Goal: Task Accomplishment & Management: Use online tool/utility

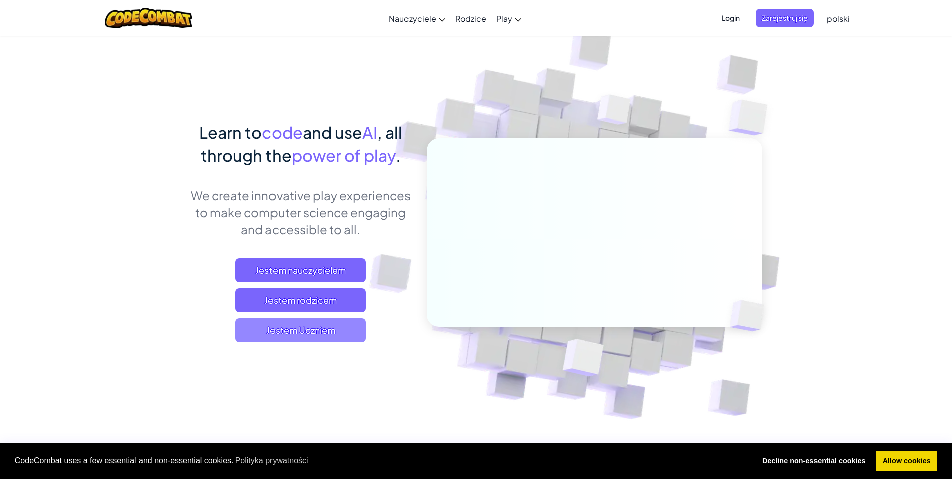
click at [307, 328] on span "Jestem Uczniem" at bounding box center [300, 330] width 130 height 24
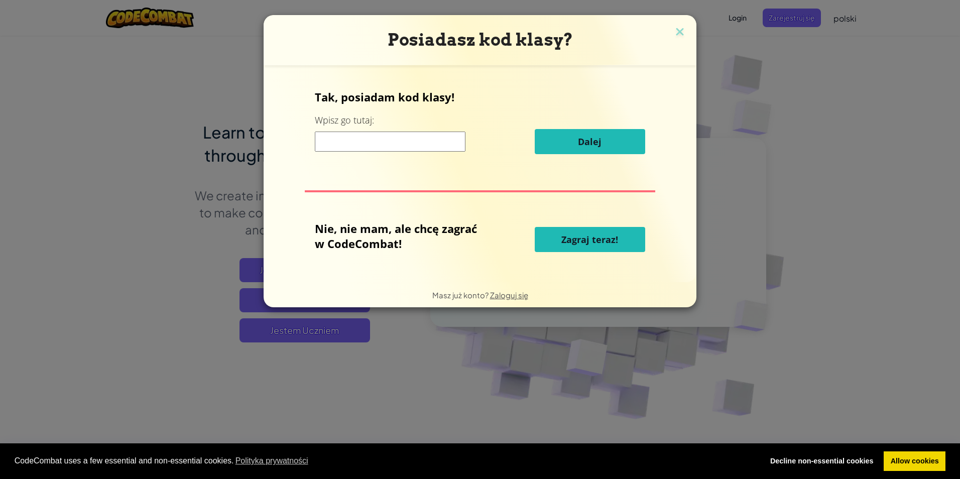
click at [425, 146] on input at bounding box center [390, 141] width 151 height 20
click at [613, 244] on span "Zagraj teraz!" at bounding box center [589, 239] width 57 height 12
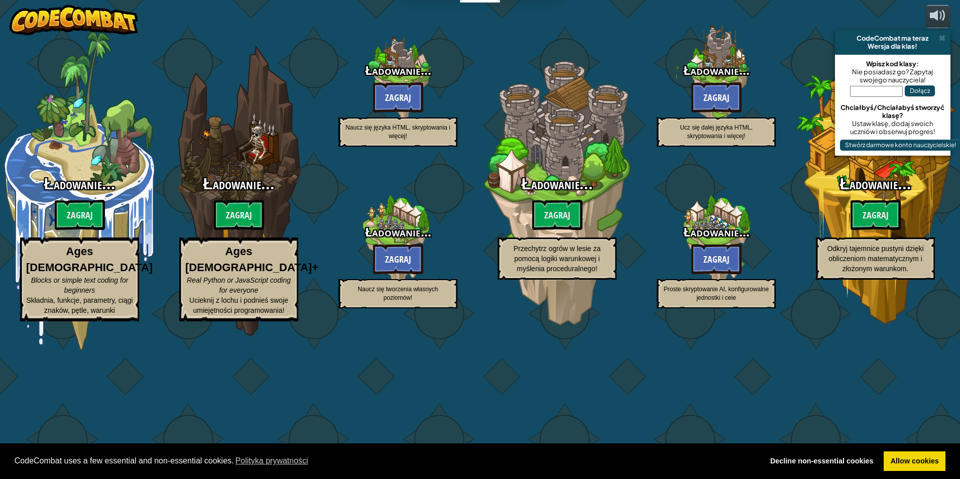
select select "pl"
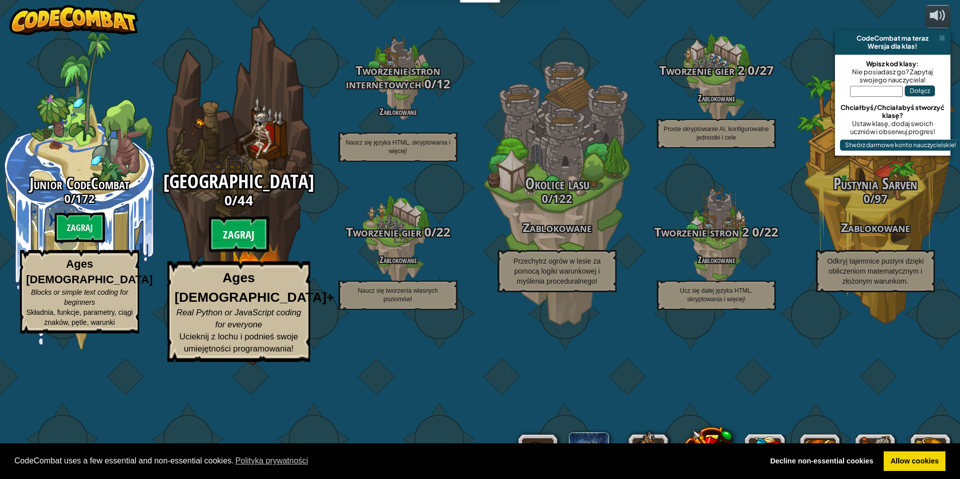
click at [252, 252] on btn "Zagraj" at bounding box center [239, 234] width 60 height 36
select select "pl"
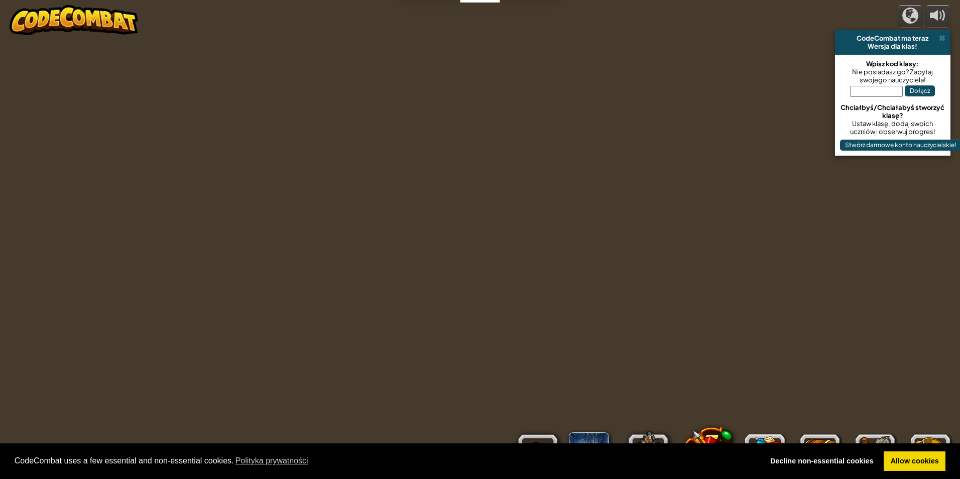
select select "pl"
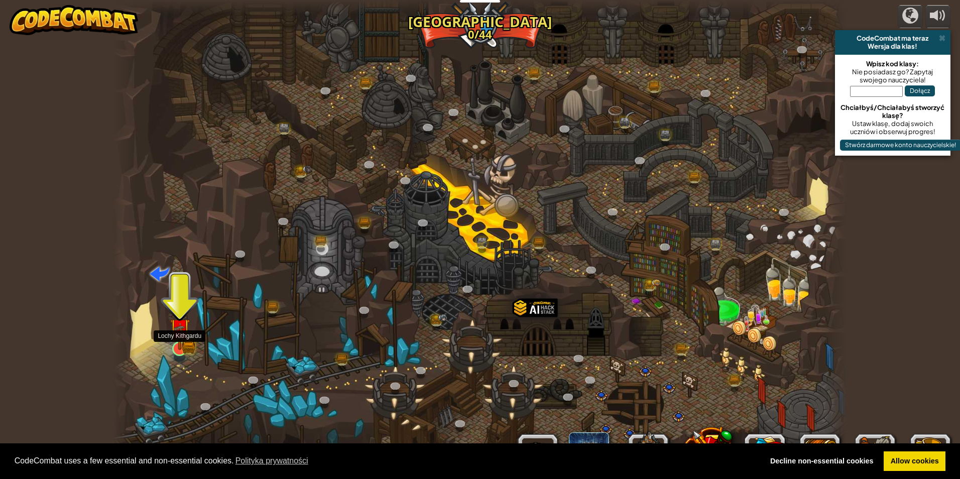
click at [177, 343] on img at bounding box center [180, 329] width 20 height 44
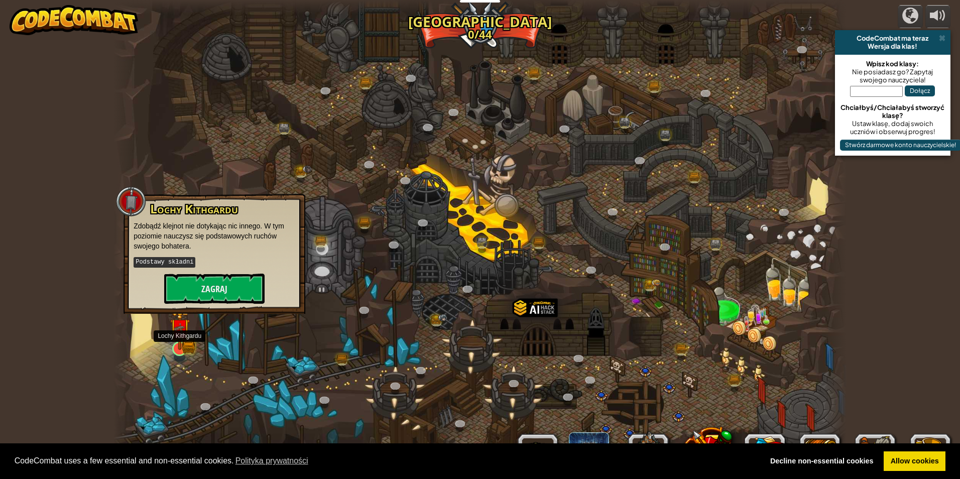
click at [181, 328] on img at bounding box center [180, 329] width 20 height 44
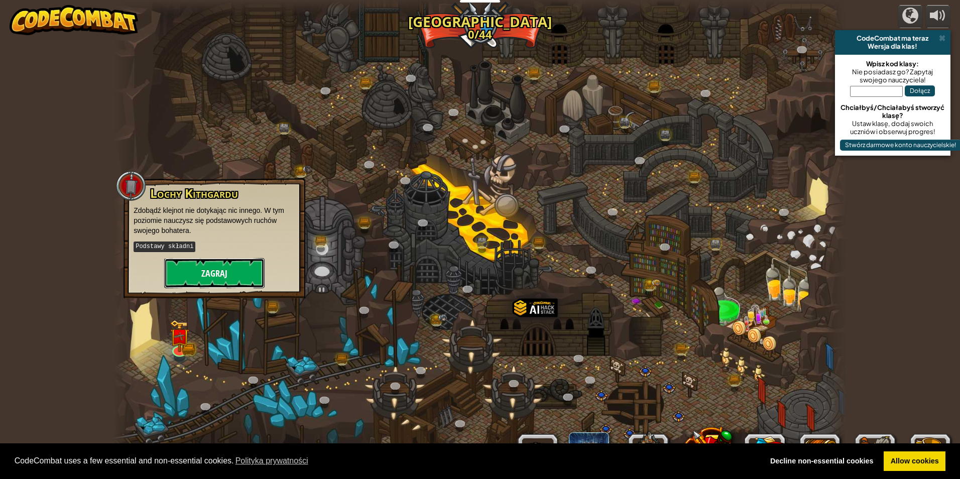
click at [222, 273] on button "Zagraj" at bounding box center [214, 273] width 100 height 30
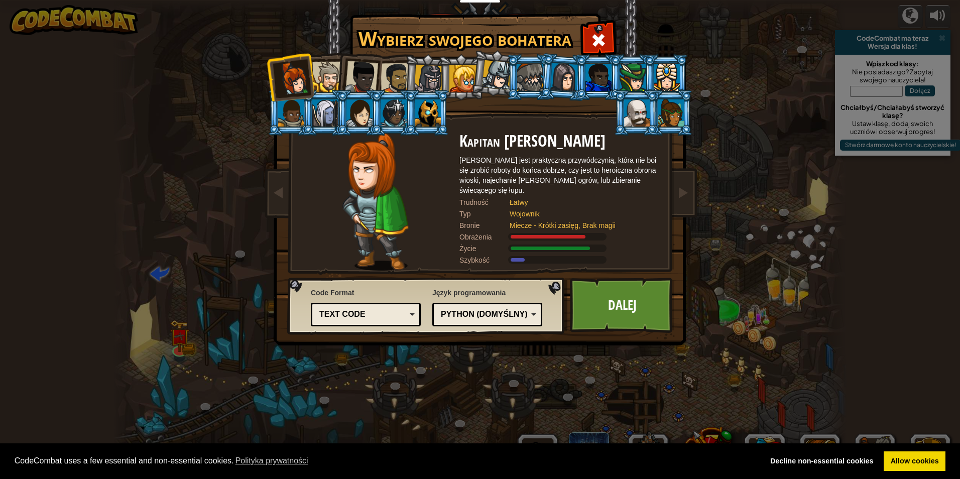
click at [679, 110] on div at bounding box center [671, 112] width 26 height 27
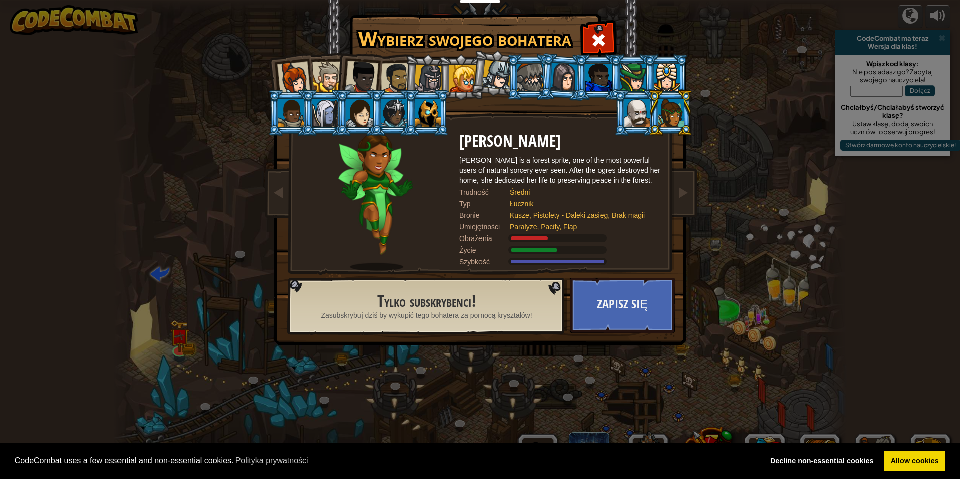
click at [465, 77] on div at bounding box center [462, 78] width 27 height 27
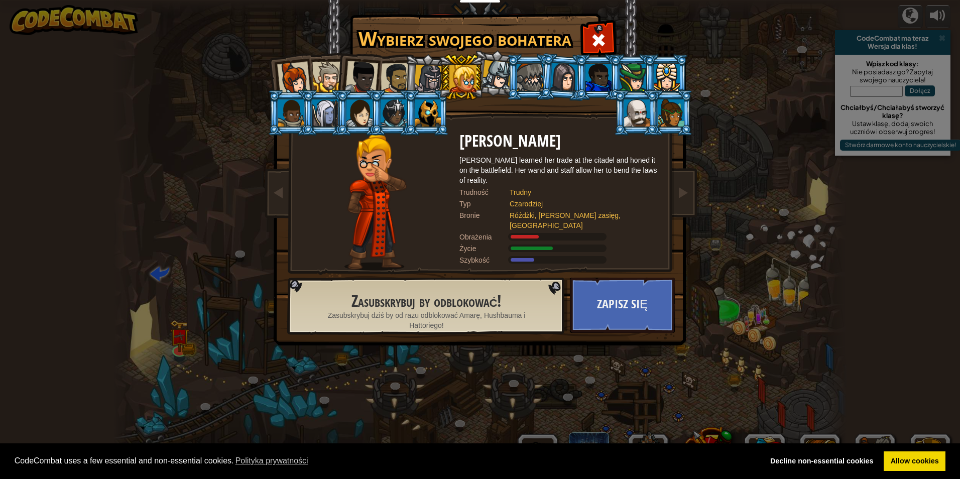
click at [402, 82] on div at bounding box center [395, 78] width 31 height 31
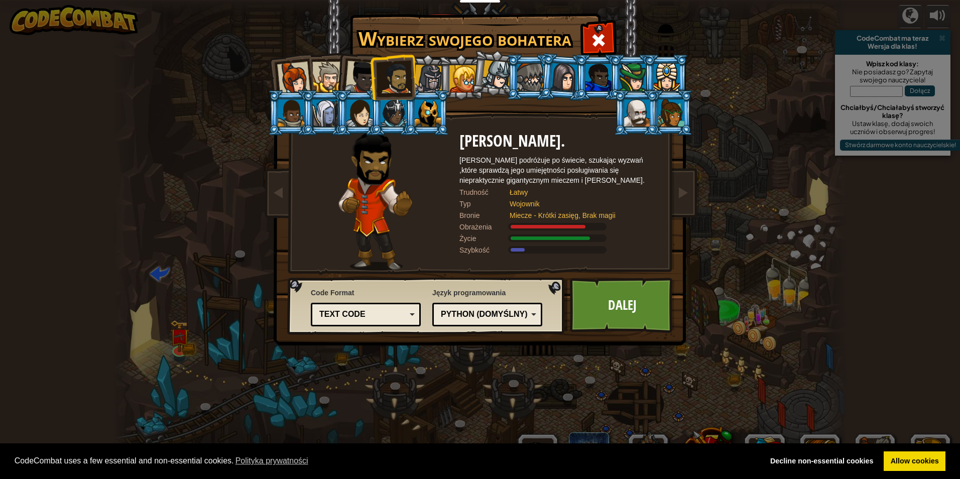
click at [368, 87] on div at bounding box center [361, 77] width 33 height 33
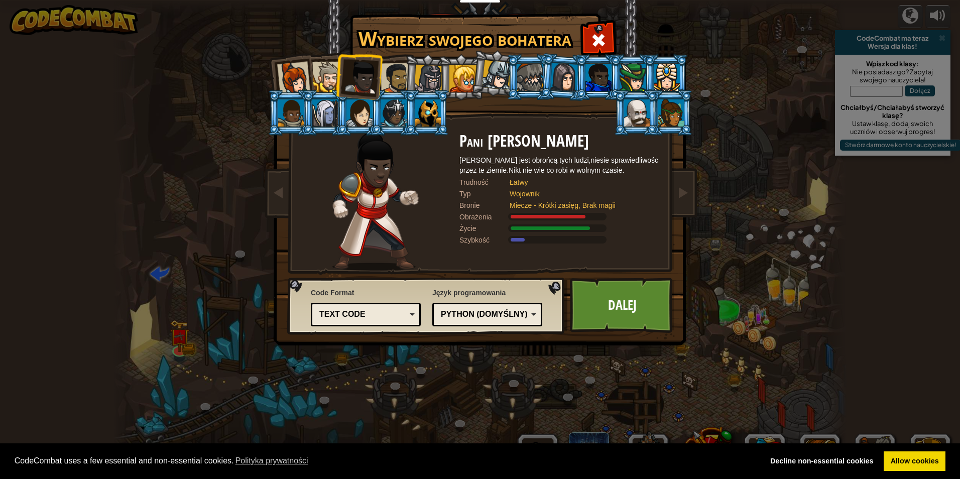
click at [678, 117] on div at bounding box center [671, 112] width 26 height 27
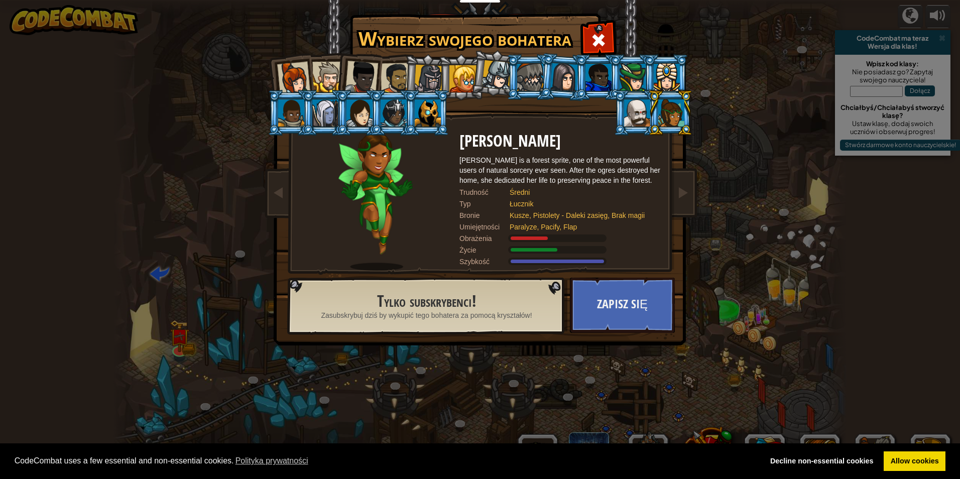
click at [330, 113] on div at bounding box center [325, 112] width 26 height 27
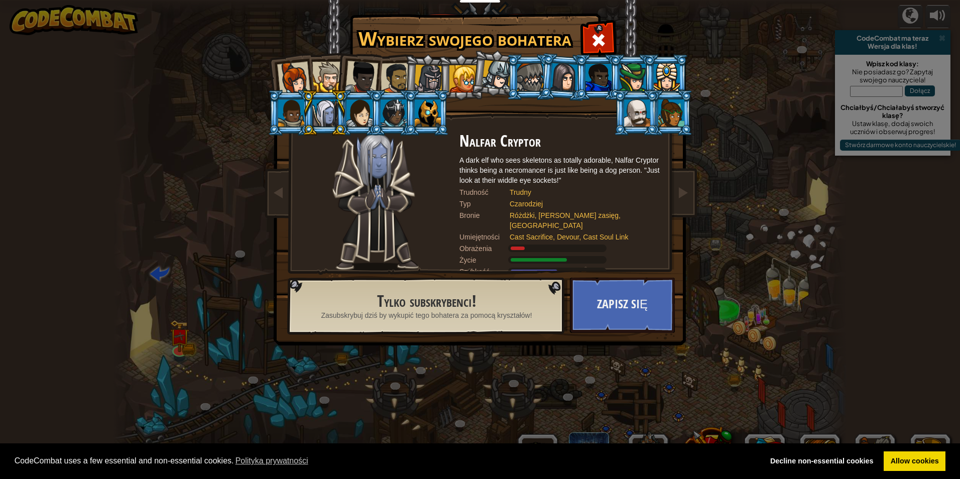
click at [666, 106] on div at bounding box center [671, 112] width 26 height 27
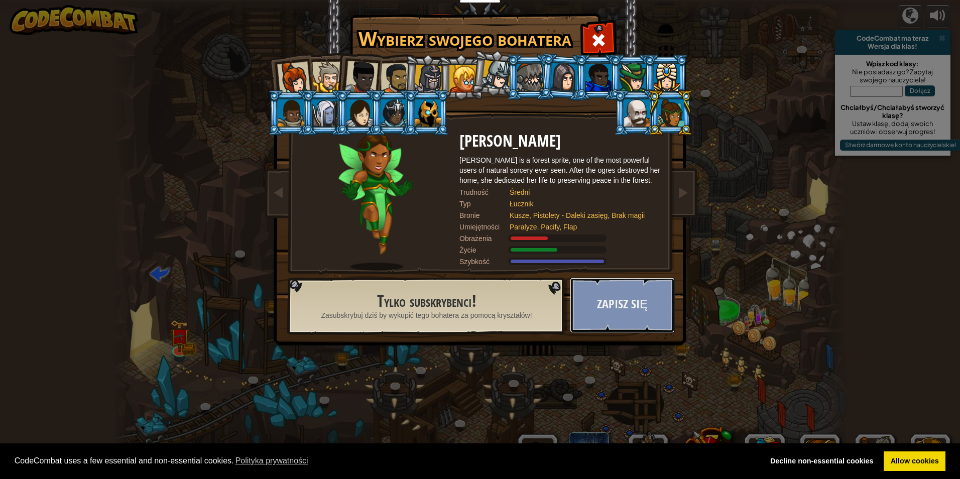
click at [640, 308] on button "Zapisz się" at bounding box center [622, 305] width 105 height 55
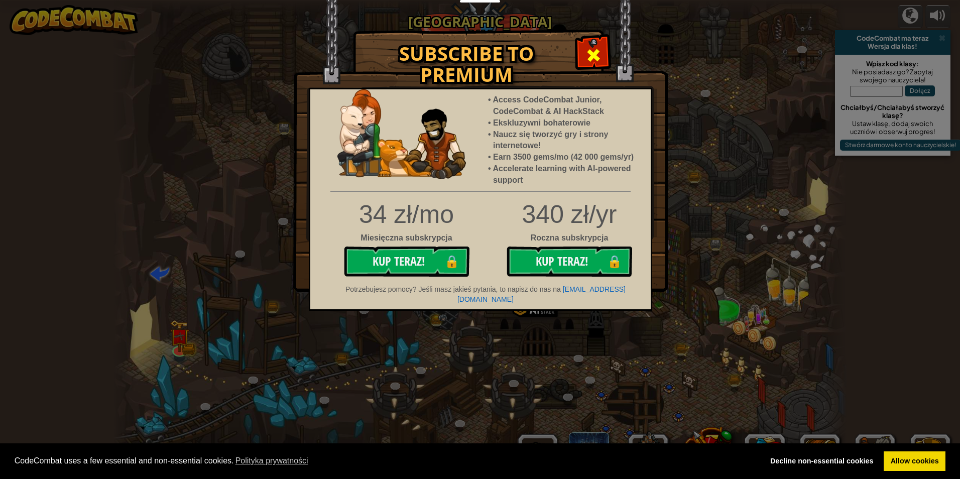
click at [588, 60] on span at bounding box center [593, 55] width 16 height 16
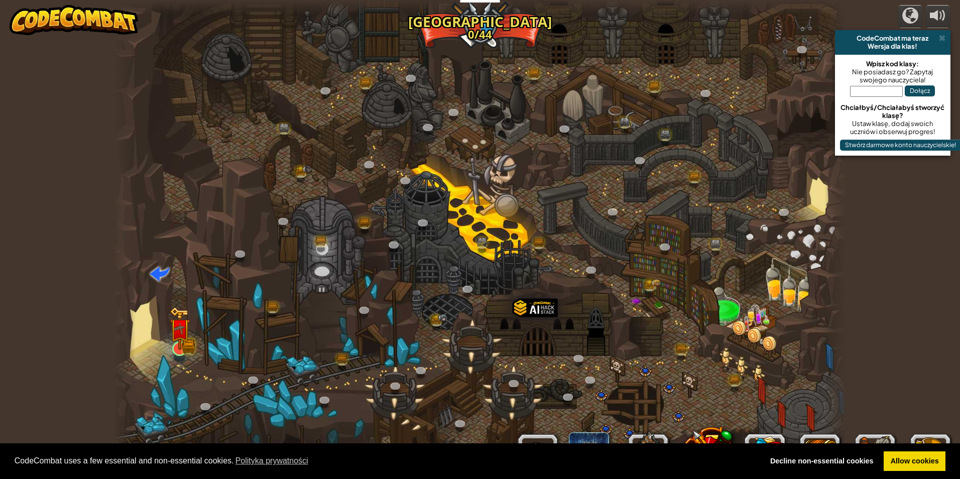
click at [172, 344] on img at bounding box center [180, 329] width 20 height 44
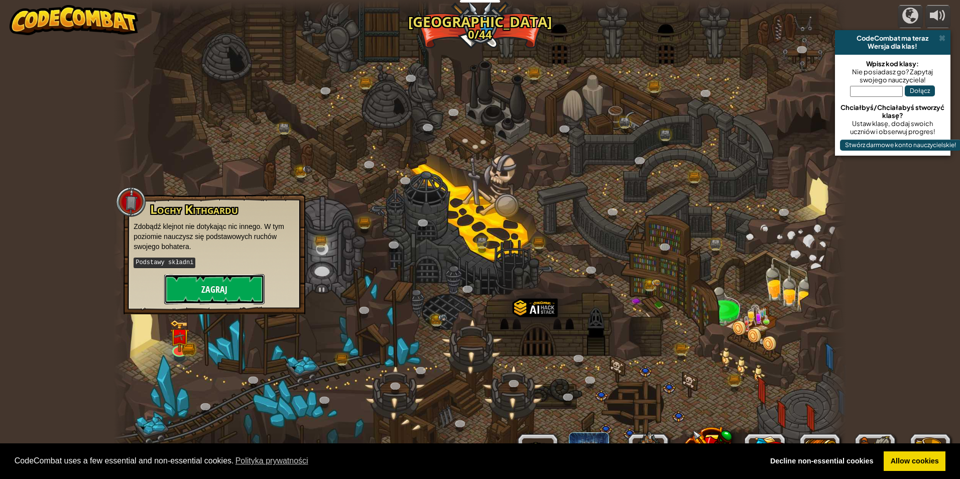
click at [209, 287] on button "Zagraj" at bounding box center [214, 289] width 100 height 30
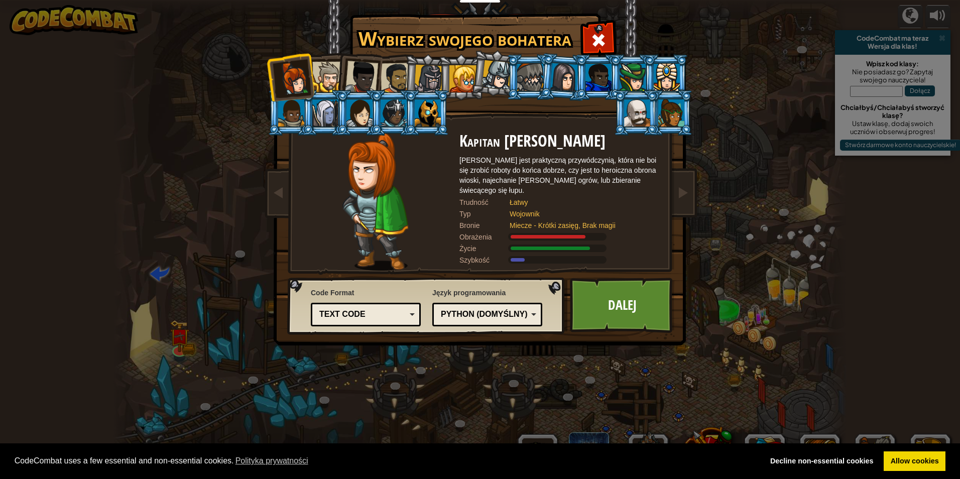
click at [324, 63] on div at bounding box center [327, 77] width 31 height 31
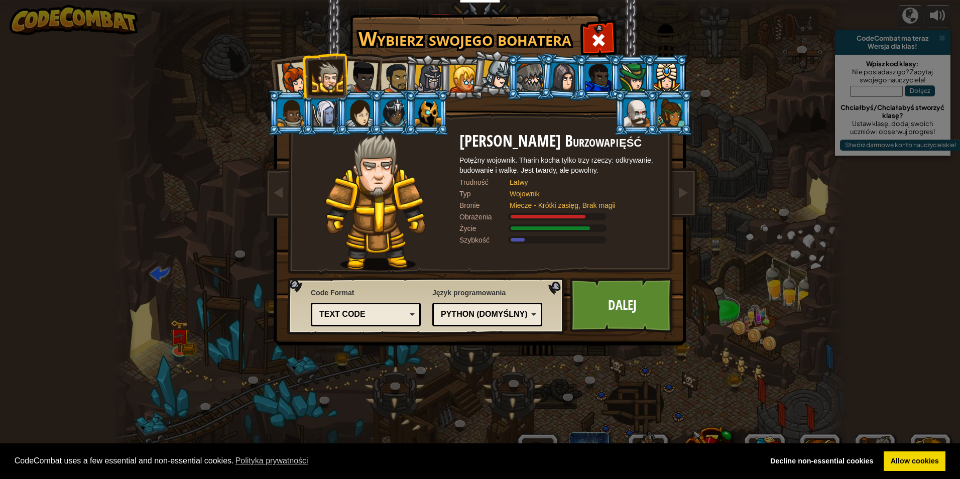
click at [308, 74] on li at bounding box center [324, 76] width 45 height 46
click at [296, 72] on div at bounding box center [293, 78] width 33 height 33
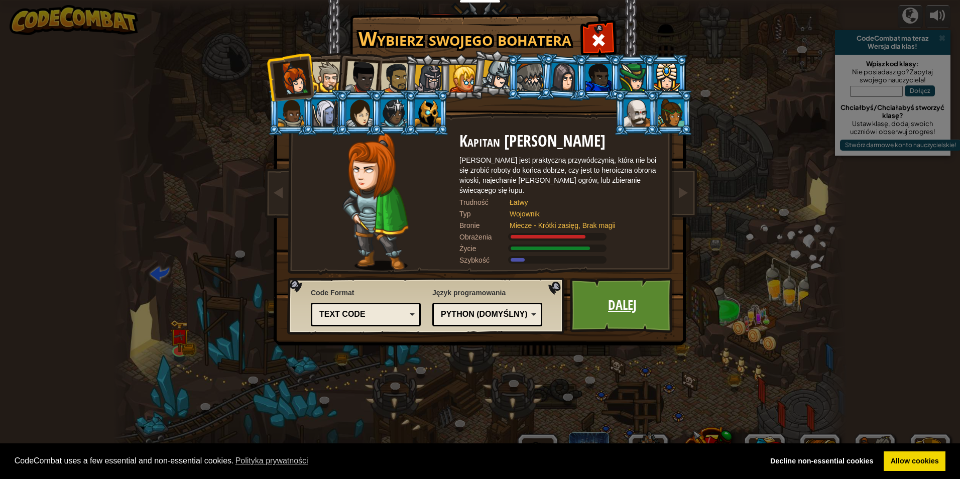
click at [637, 310] on link "Dalej" at bounding box center [622, 305] width 105 height 55
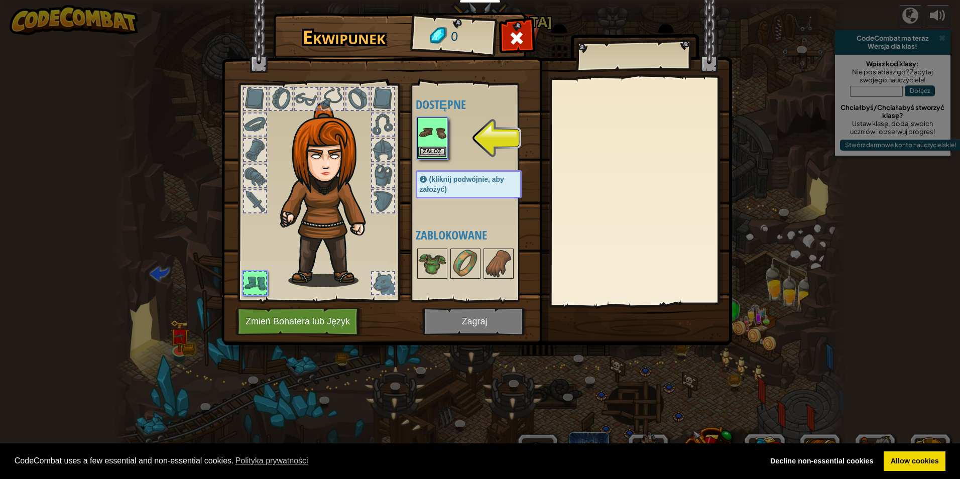
click at [430, 145] on img at bounding box center [432, 132] width 28 height 28
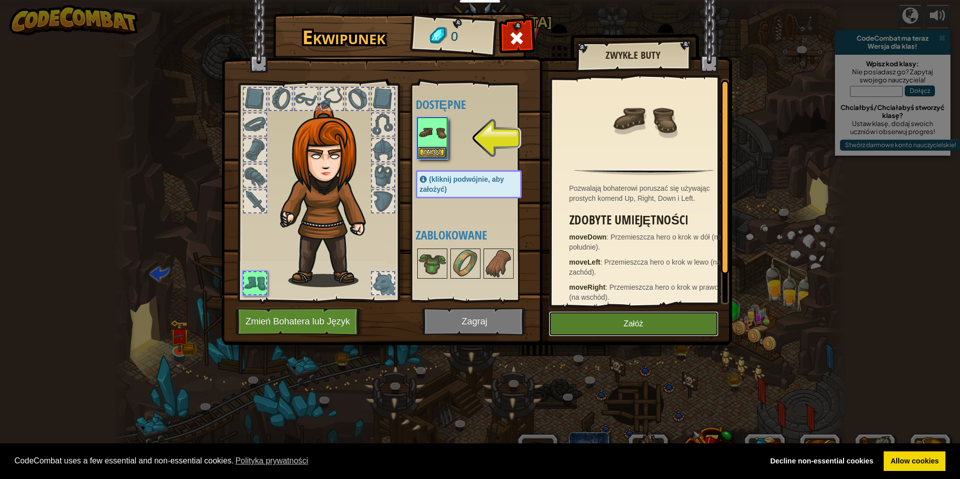
click at [620, 327] on button "Załóż" at bounding box center [634, 323] width 170 height 25
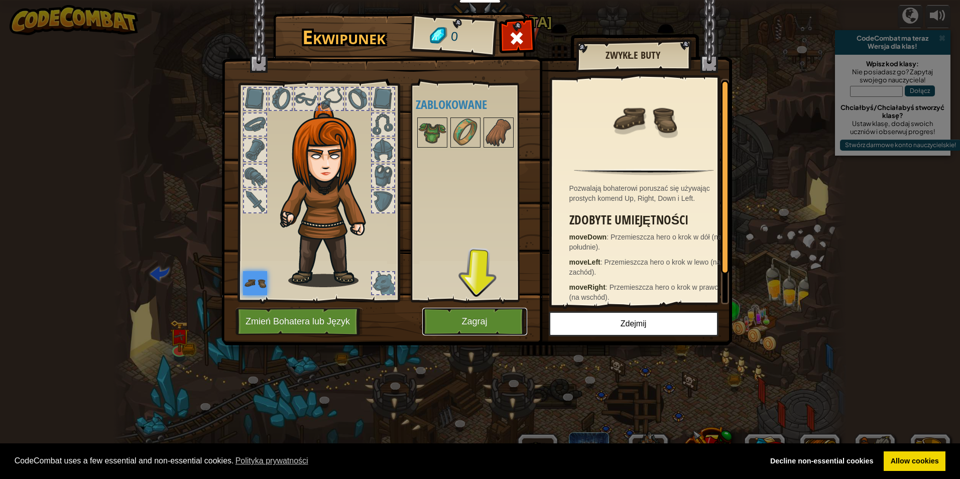
click at [481, 320] on button "Zagraj" at bounding box center [474, 322] width 105 height 28
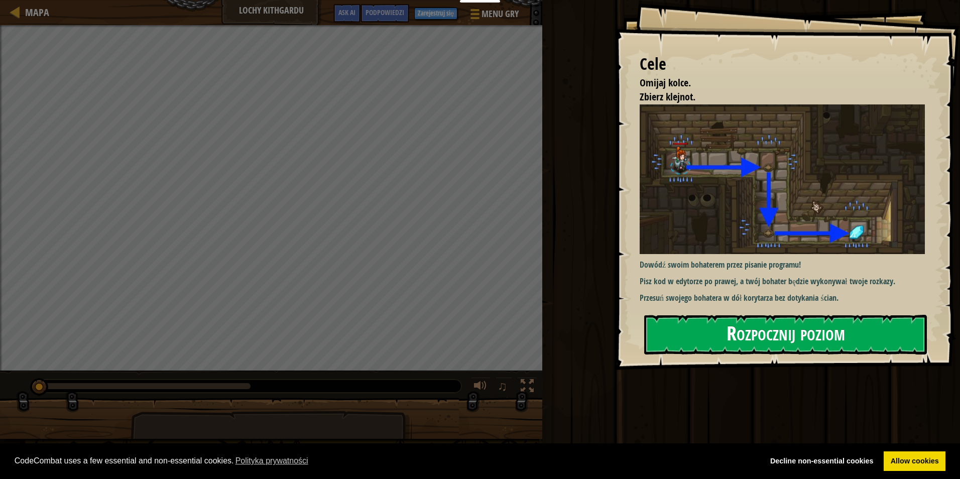
click at [808, 330] on button "Rozpocznij poziom" at bounding box center [785, 335] width 283 height 40
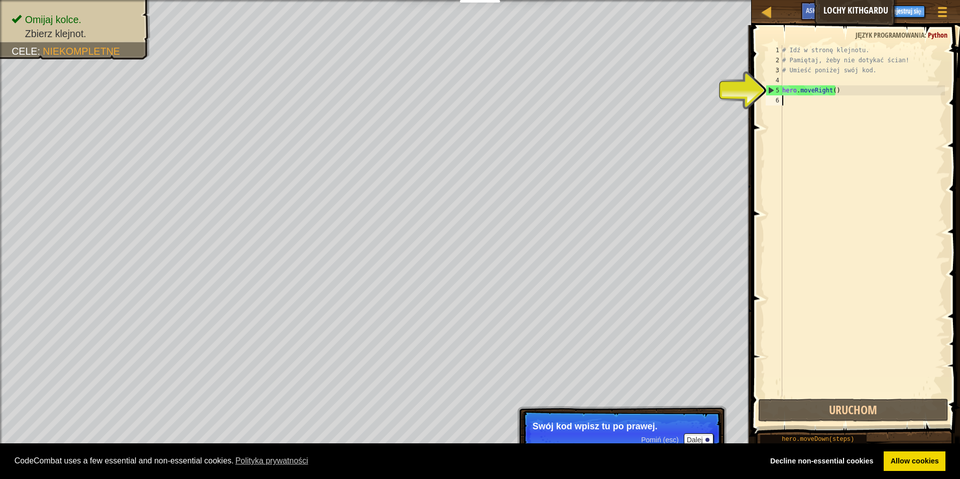
scroll to position [5, 0]
type textarea "hr"
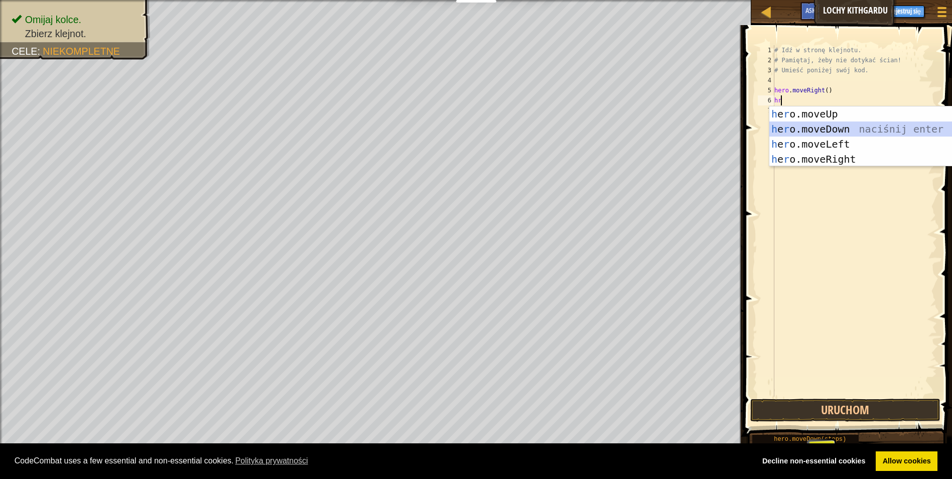
click at [872, 124] on div "h e r o.moveUp naciśnij enter h e r o.moveDown naciśnij enter h e r o.moveLeft …" at bounding box center [864, 151] width 190 height 90
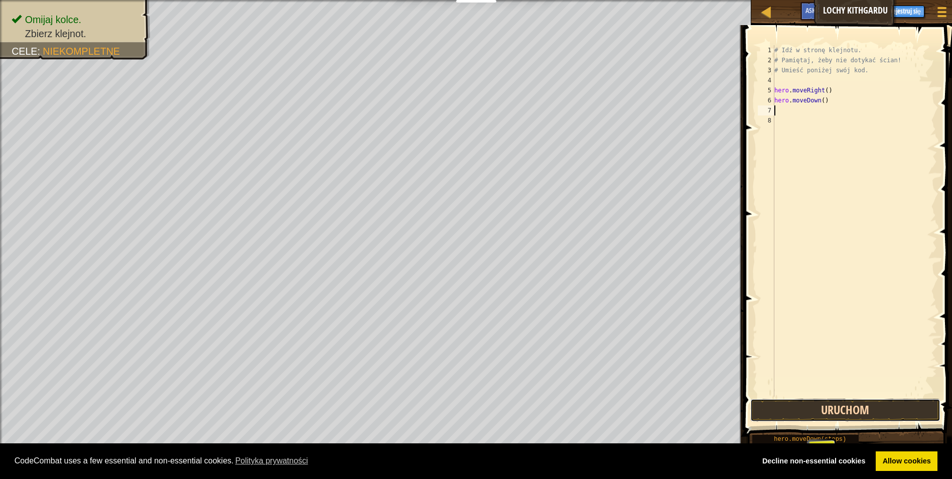
click at [872, 410] on button "Uruchom" at bounding box center [845, 410] width 191 height 23
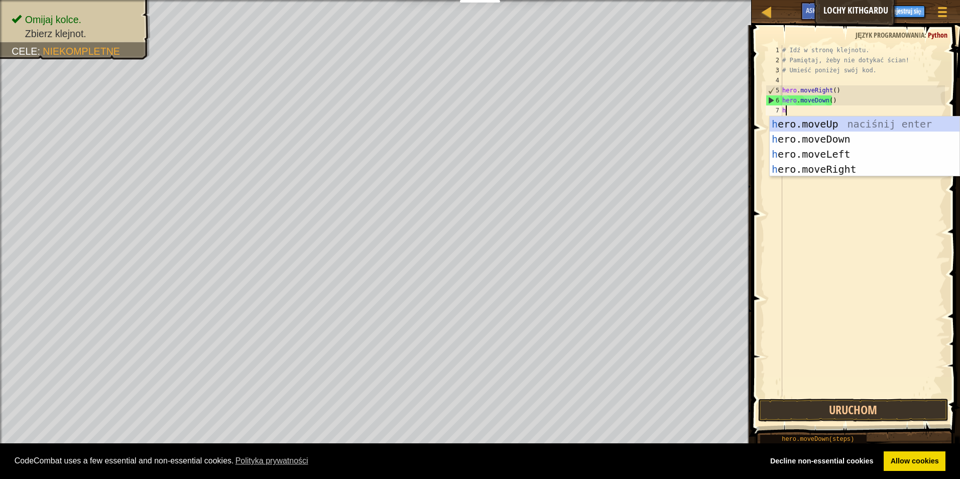
type textarea "he"
click at [846, 165] on div "he ro.moveUp naciśnij enter he ro.moveDown naciśnij enter he ro.moveLeft naciśn…" at bounding box center [864, 161] width 190 height 90
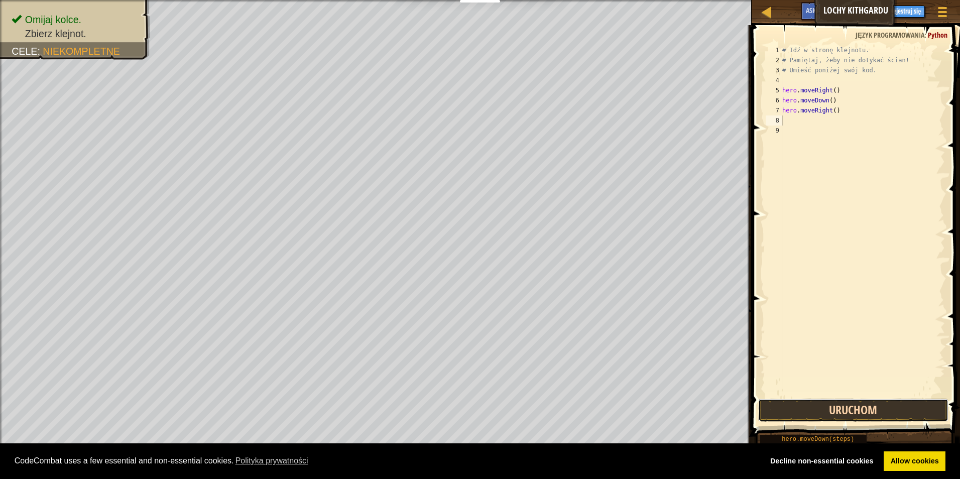
click at [871, 415] on button "Uruchom" at bounding box center [853, 410] width 191 height 23
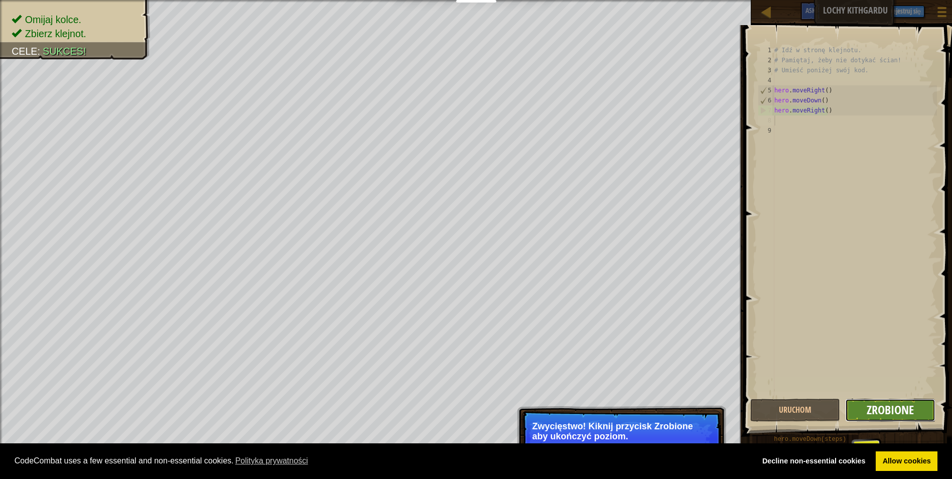
click at [912, 411] on span "Zrobione" at bounding box center [890, 410] width 47 height 16
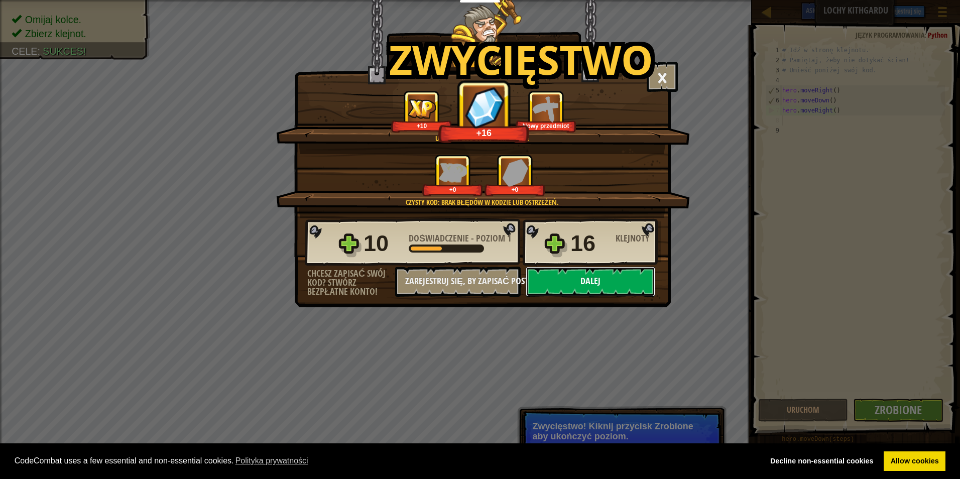
click at [606, 287] on button "Dalej" at bounding box center [589, 282] width 129 height 30
select select "pl"
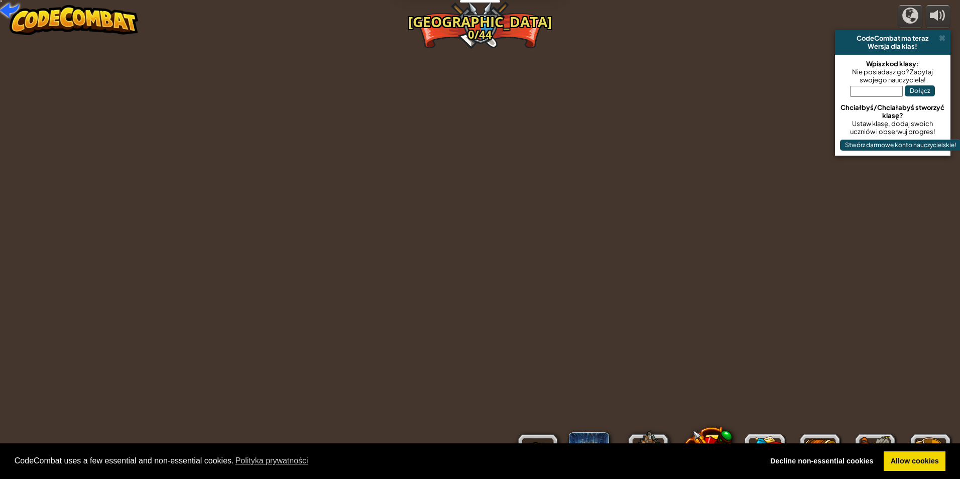
select select "pl"
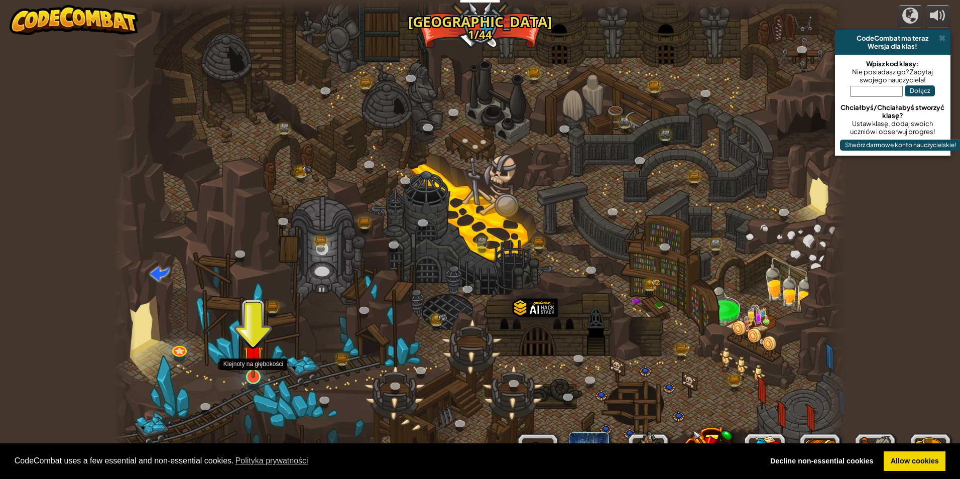
click at [256, 362] on img at bounding box center [253, 355] width 20 height 45
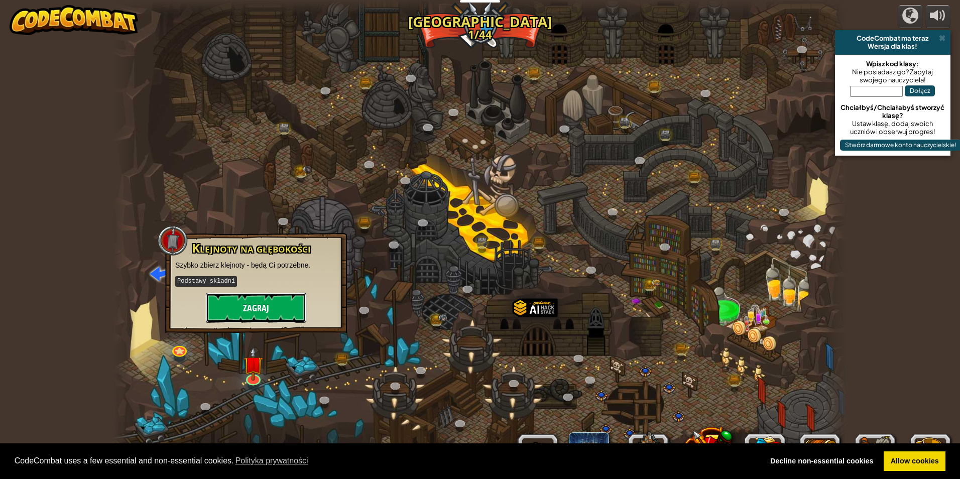
click at [271, 309] on button "Zagraj" at bounding box center [256, 308] width 100 height 30
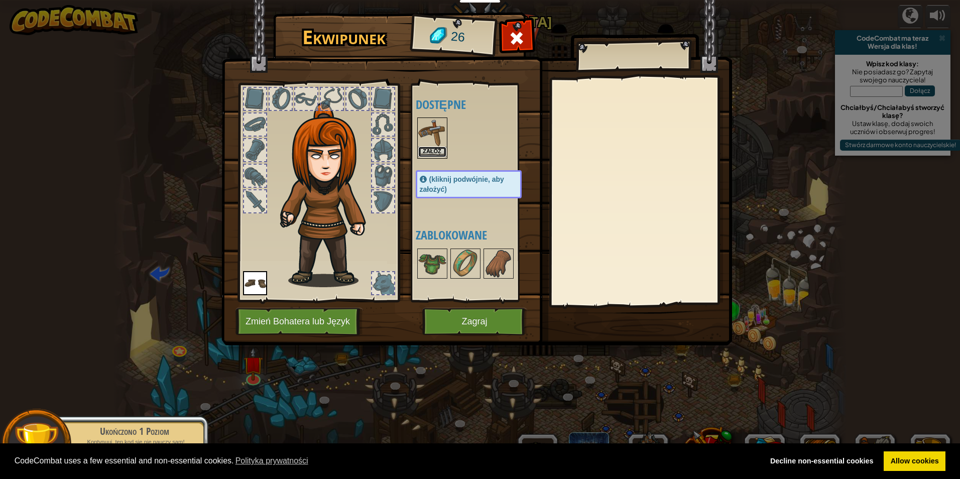
click at [430, 149] on button "Załóż" at bounding box center [432, 152] width 28 height 11
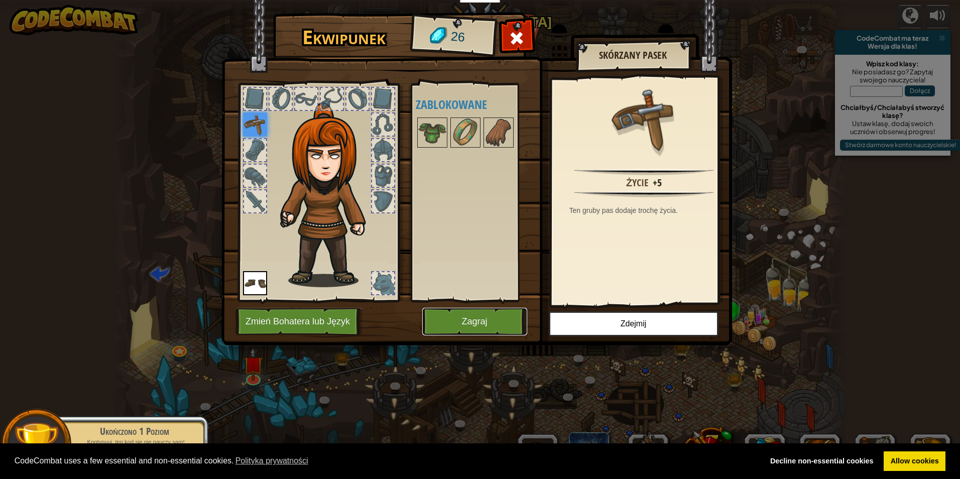
click at [497, 320] on button "Zagraj" at bounding box center [474, 322] width 105 height 28
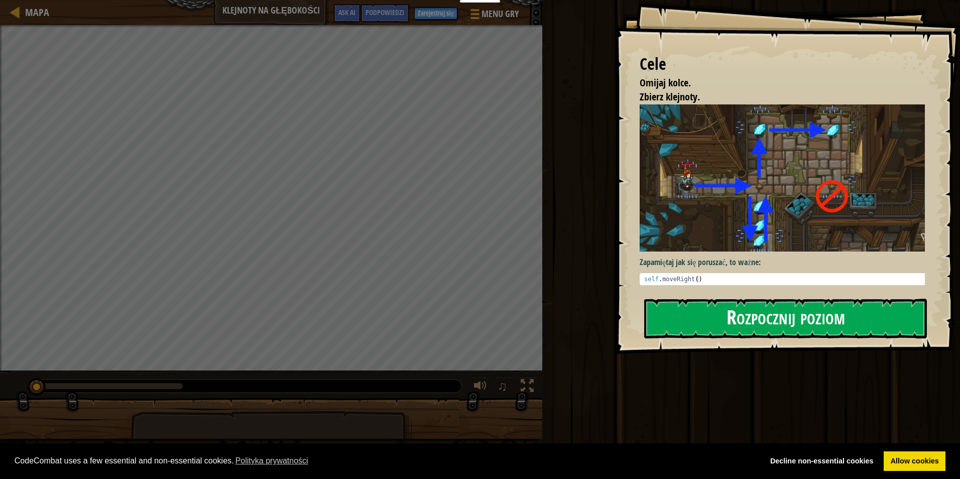
click at [783, 319] on button "Rozpocznij poziom" at bounding box center [785, 319] width 283 height 40
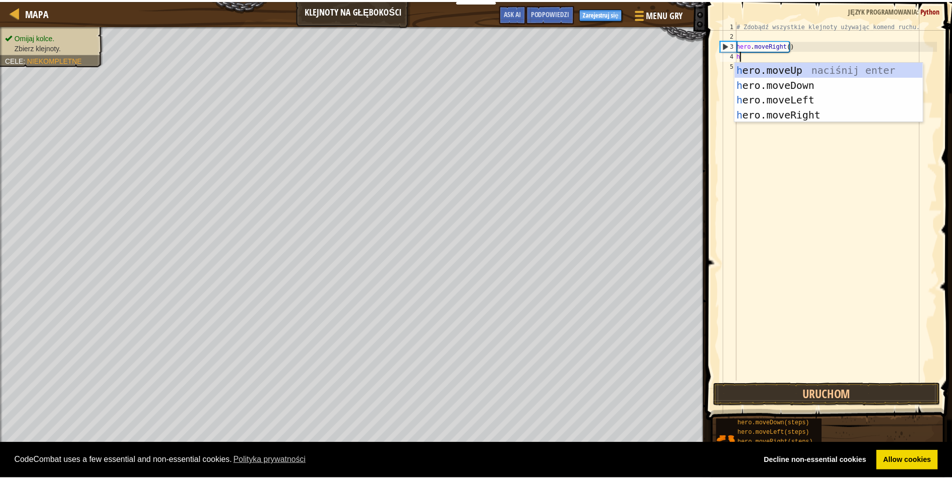
scroll to position [5, 0]
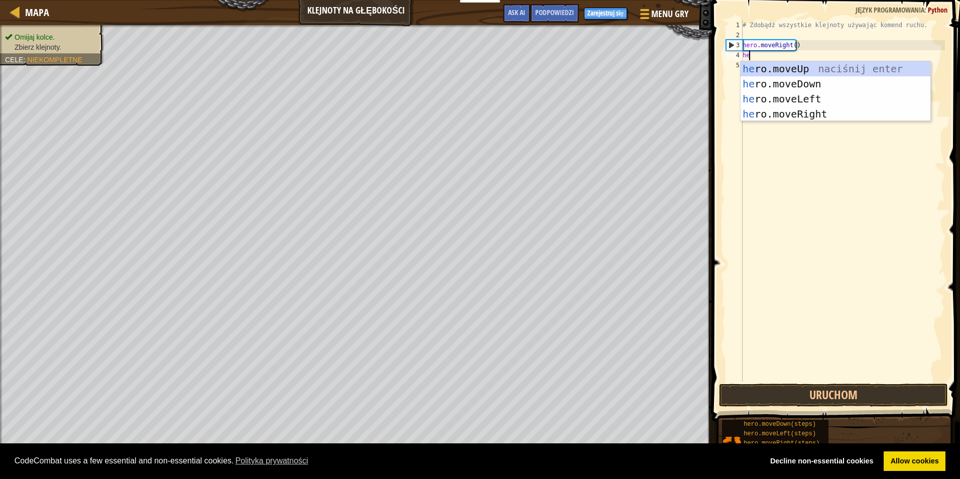
type textarea "he"
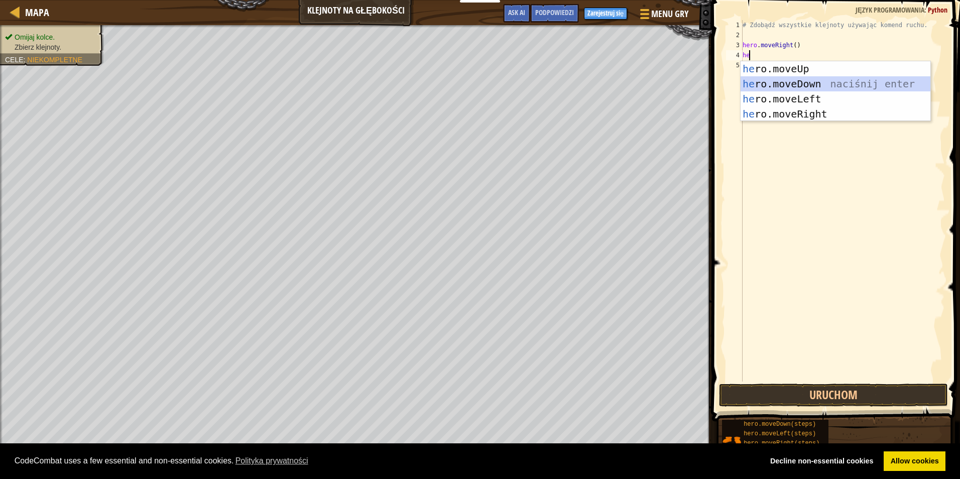
click at [789, 86] on div "he ro.moveUp naciśnij enter he ro.moveDown naciśnij enter he ro.moveLeft naciśn…" at bounding box center [835, 106] width 190 height 90
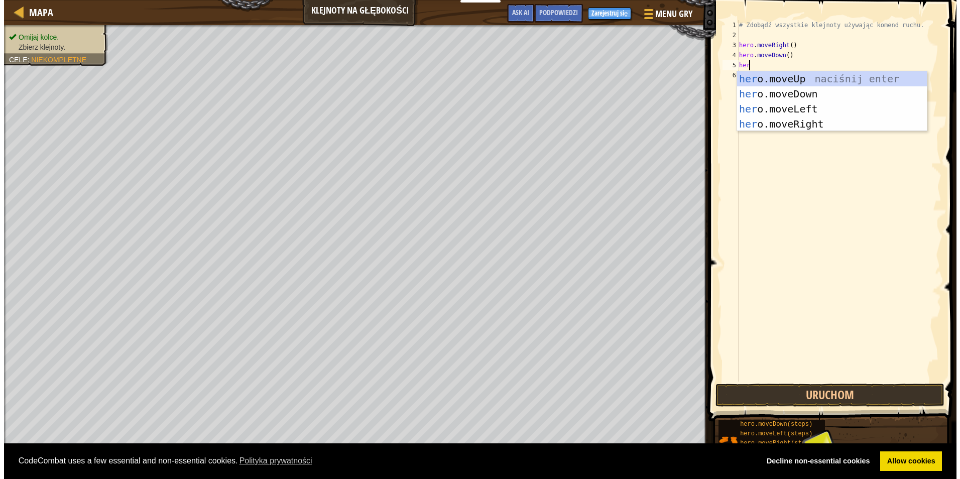
scroll to position [5, 1]
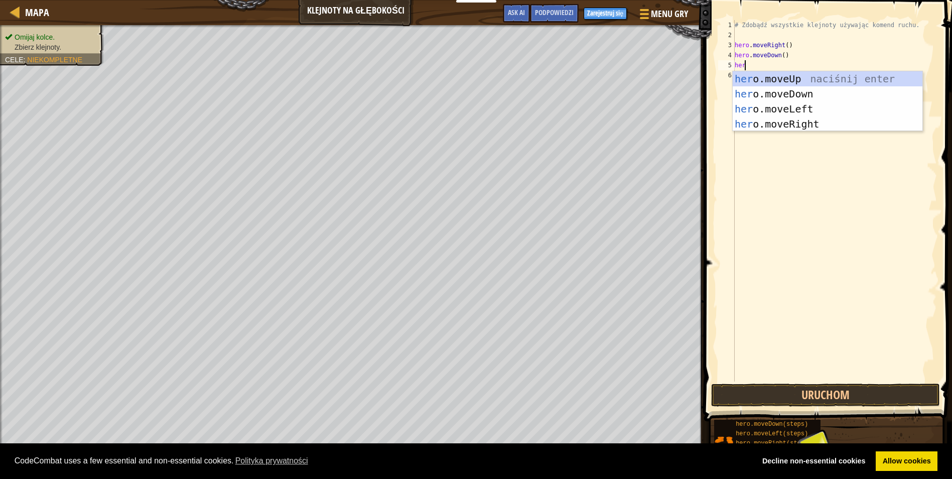
type textarea "hero"
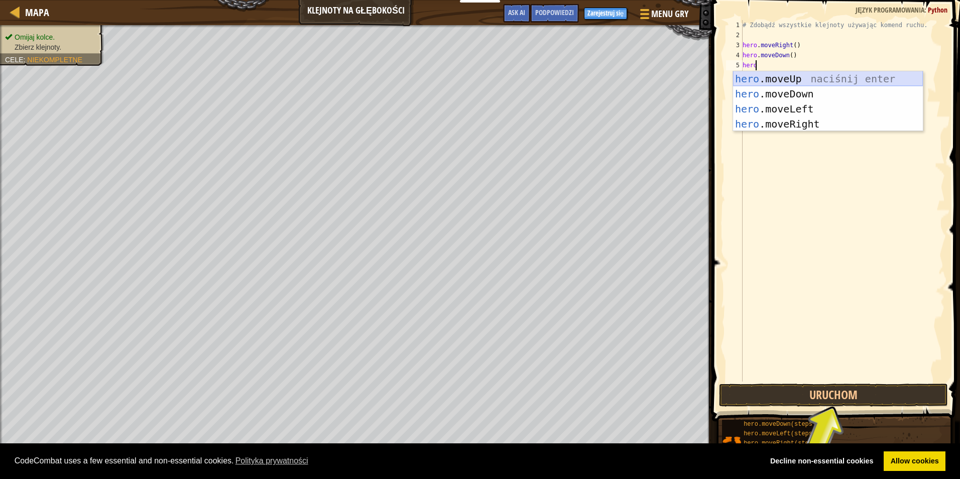
click at [791, 75] on div "hero .moveUp naciśnij enter hero .moveDown naciśnij enter hero .moveLeft naciśn…" at bounding box center [828, 116] width 190 height 90
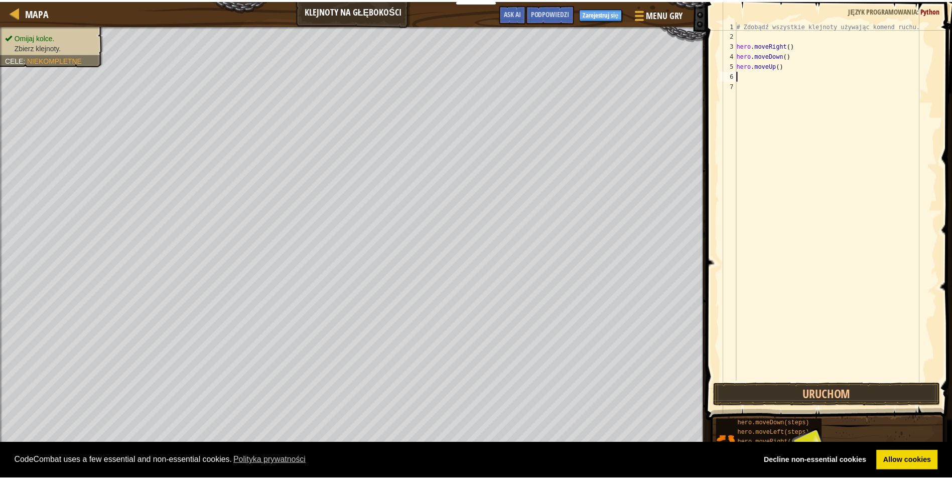
scroll to position [5, 0]
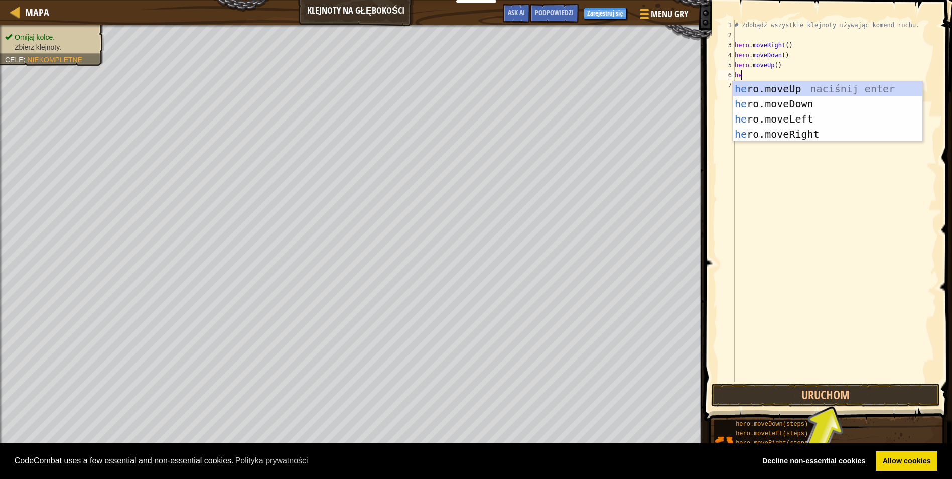
type textarea "her"
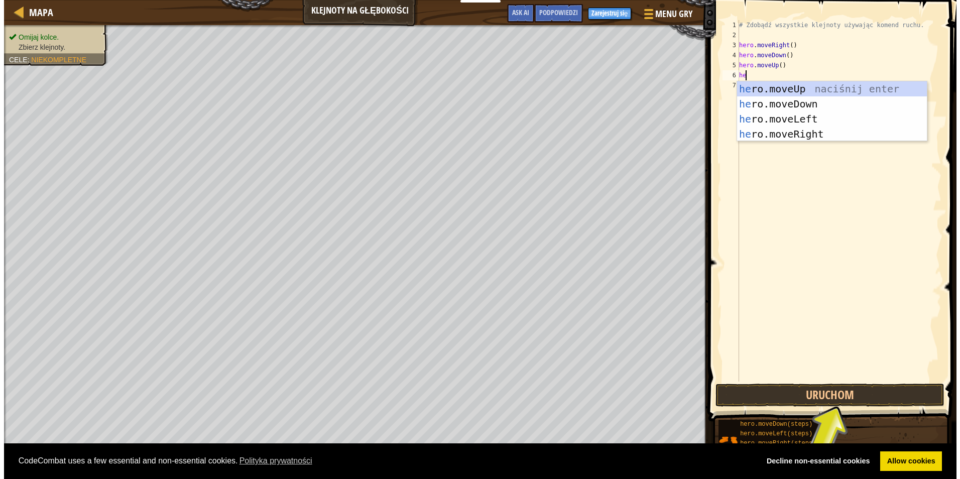
scroll to position [5, 1]
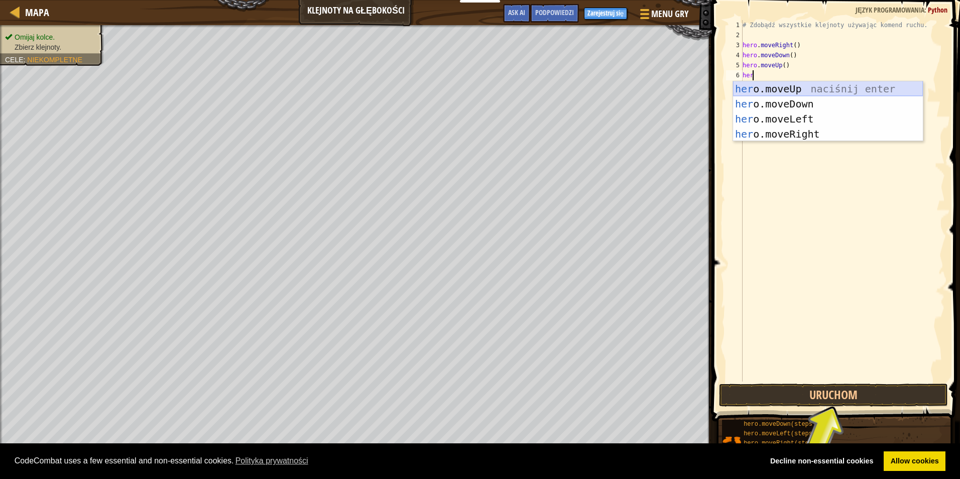
click at [802, 88] on div "her o.moveUp naciśnij enter her o.moveDown naciśnij enter her o.moveLeft naciśn…" at bounding box center [828, 126] width 190 height 90
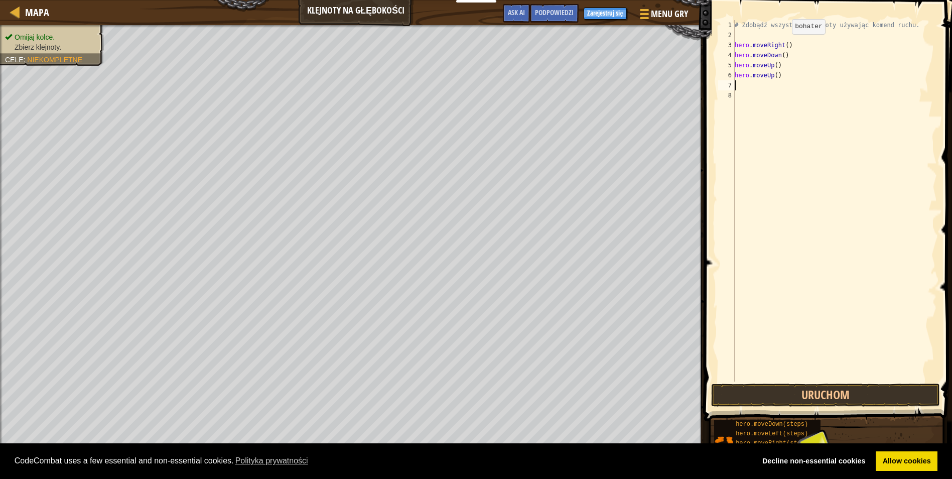
click at [783, 44] on div "# Zdobądź wszystkie klejnoty używając komend ruchu. hero . moveRight ( ) hero .…" at bounding box center [835, 210] width 204 height 381
click at [809, 47] on div "# Zdobądź wszystkie klejnoty używając komend ruchu. hero . moveRight ( ) hero .…" at bounding box center [835, 210] width 204 height 381
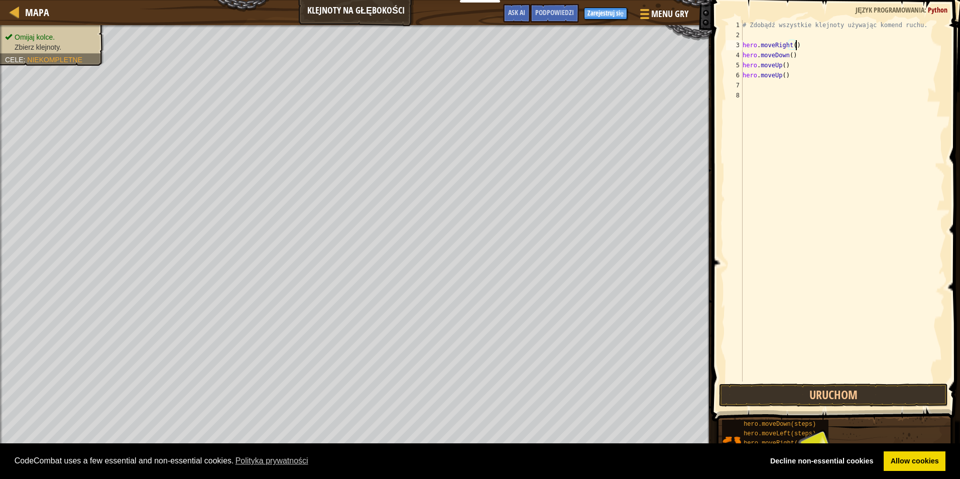
type textarea "hero.moveRight("
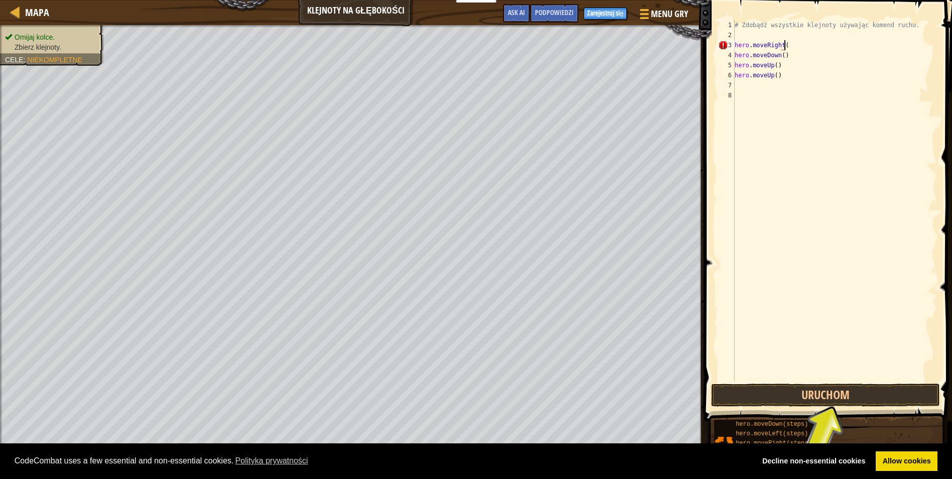
click at [841, 121] on div "# Zdobądź wszystkie klejnoty używając komend ruchu. hero . moveRight ( hero . m…" at bounding box center [835, 210] width 204 height 381
click at [782, 47] on div "# Zdobądź wszystkie klejnoty używając komend ruchu. hero . moveRight ( hero . m…" at bounding box center [835, 210] width 204 height 381
type textarea "hero.moveRight("
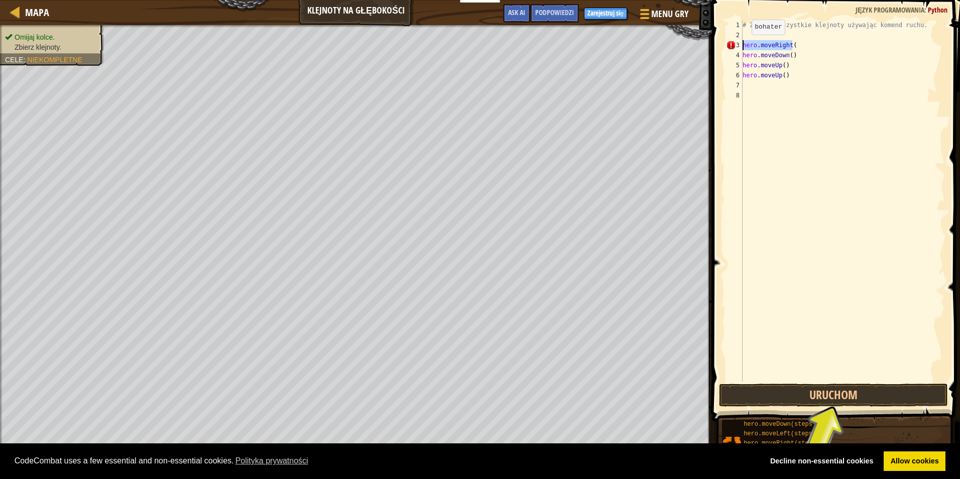
drag, startPoint x: 793, startPoint y: 44, endPoint x: 712, endPoint y: 45, distance: 81.3
click at [722, 45] on div "hero.moveRight( 1 2 3 4 5 6 7 8 # Zdobądź wszystkie klejnoty używając komend ru…" at bounding box center [834, 230] width 251 height 451
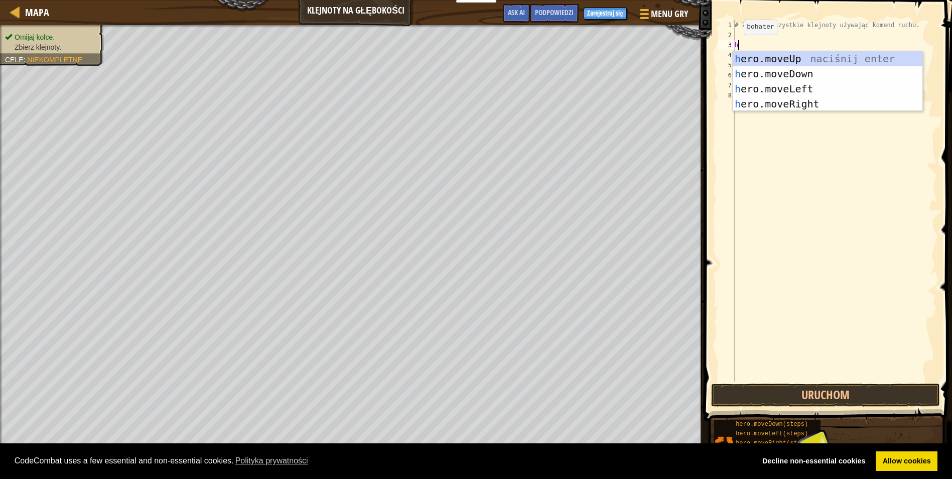
type textarea "he"
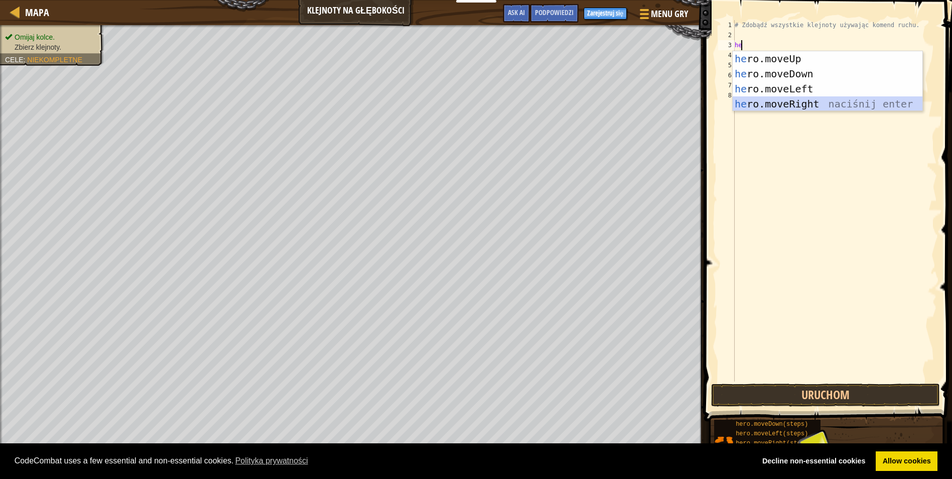
click at [805, 103] on div "he ro.moveUp naciśnij enter he ro.moveDown naciśnij enter he ro.moveLeft naciśn…" at bounding box center [828, 96] width 190 height 90
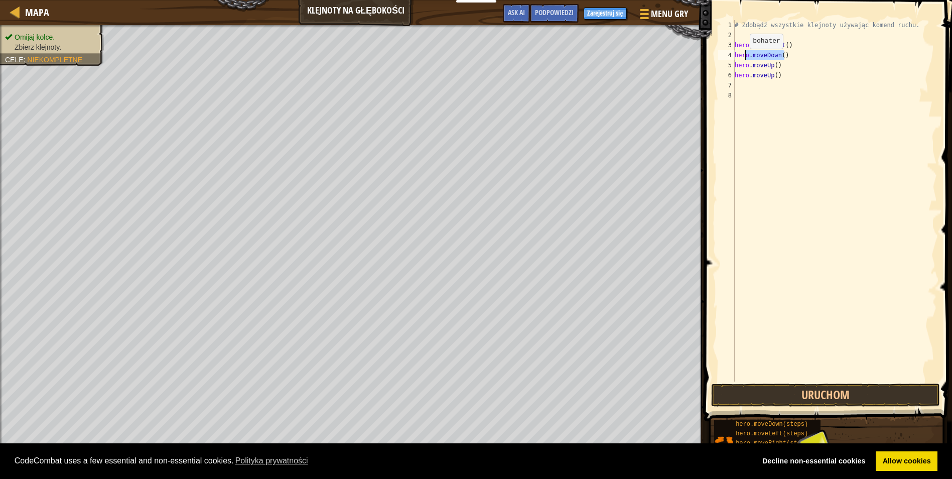
drag, startPoint x: 791, startPoint y: 57, endPoint x: 733, endPoint y: 60, distance: 57.8
click at [734, 60] on div "hero.moveRight() 1 2 3 4 5 6 7 8 # Zdobądź wszystkie klejnoty używając komend r…" at bounding box center [826, 200] width 221 height 361
click at [819, 79] on div "# Zdobądź wszystkie klejnoty używając komend ruchu. hero . moveRight ( ) hero .…" at bounding box center [835, 210] width 204 height 381
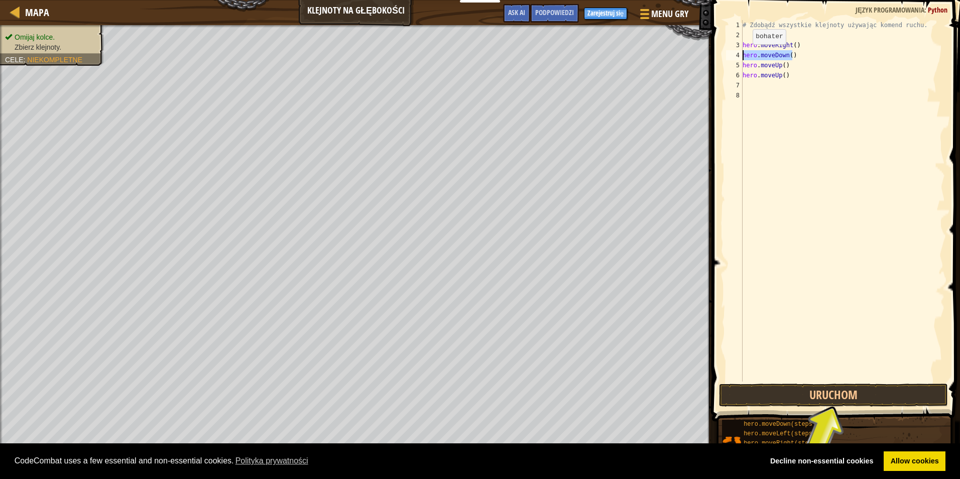
drag, startPoint x: 789, startPoint y: 55, endPoint x: 725, endPoint y: 53, distance: 63.8
click at [725, 53] on div "hero.moveUp() 1 2 3 4 5 6 7 8 # Zdobądź wszystkie klejnoty używając komend ruch…" at bounding box center [834, 200] width 221 height 361
type textarea "hero.moveDown()"
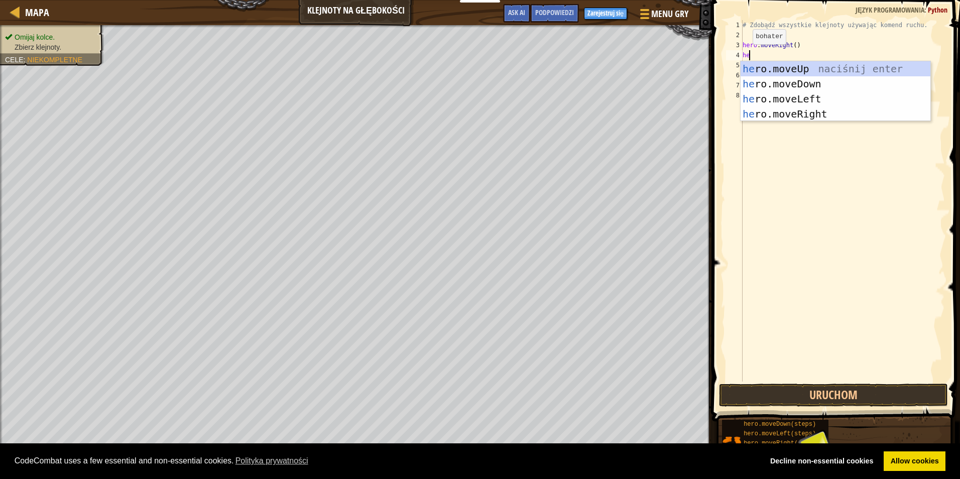
type textarea "her"
click at [782, 67] on div "her o.moveUp naciśnij enter her o.moveDown naciśnij enter her o.moveLeft naciśn…" at bounding box center [835, 106] width 190 height 90
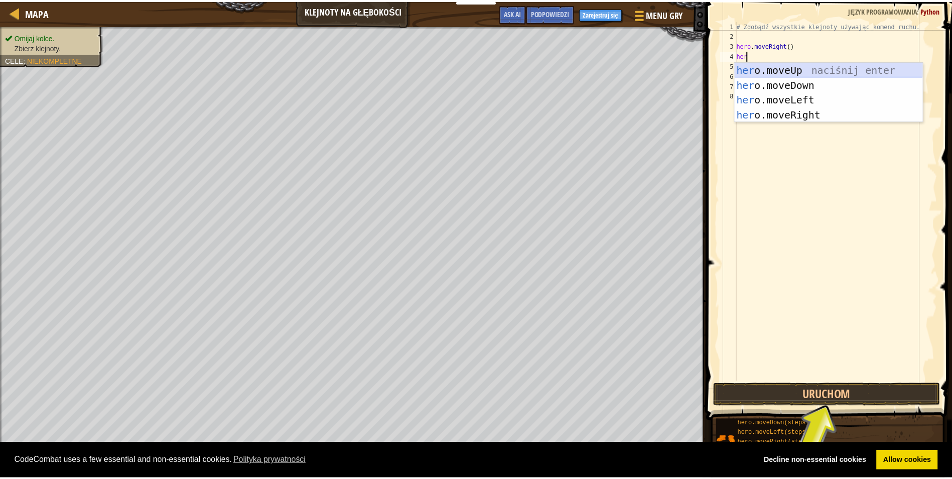
scroll to position [5, 0]
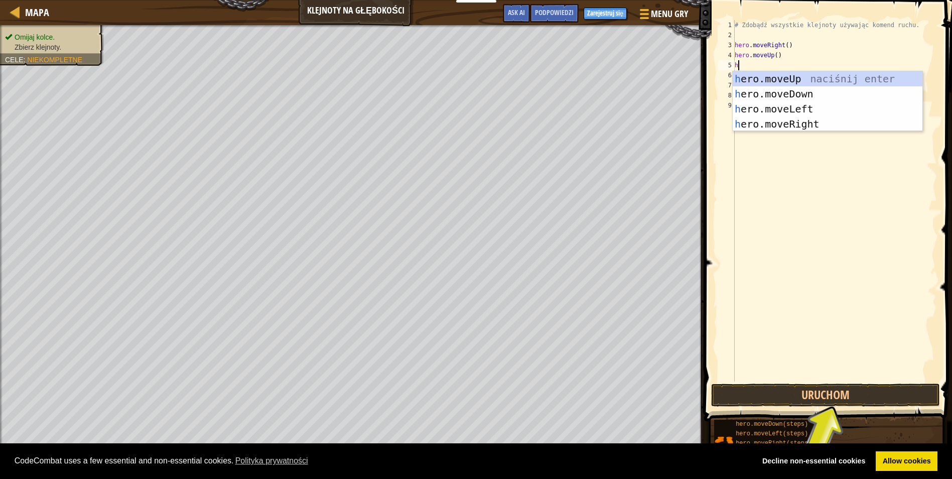
type textarea "he"
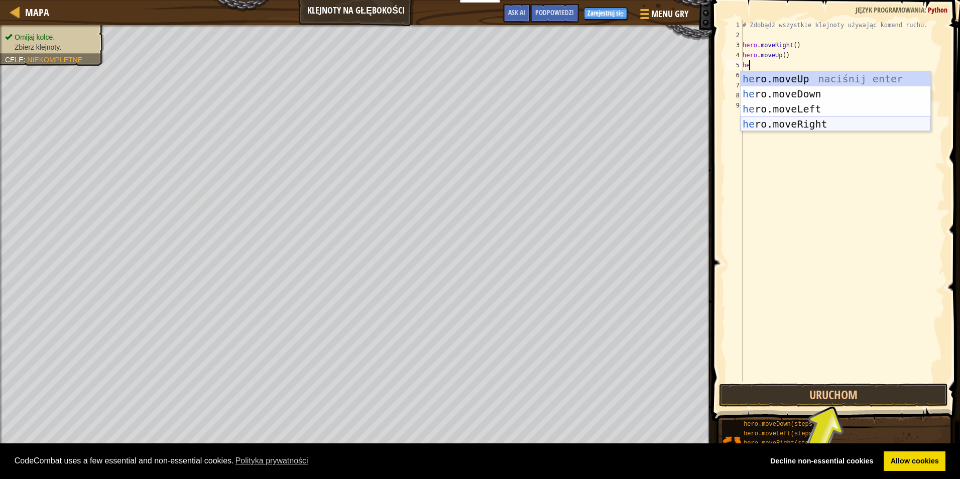
click at [792, 120] on div "he ro.moveUp naciśnij enter he ro.moveDown naciśnij enter he ro.moveLeft naciśn…" at bounding box center [835, 116] width 190 height 90
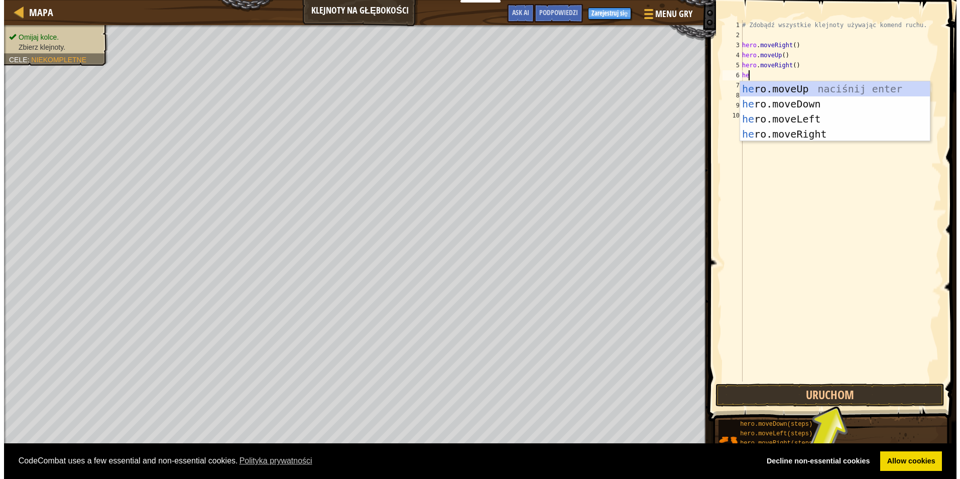
scroll to position [5, 1]
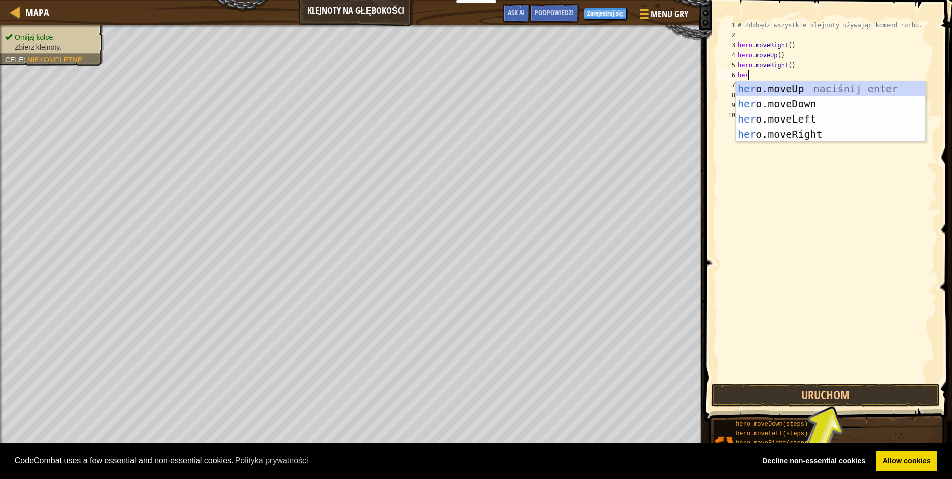
type textarea "hero"
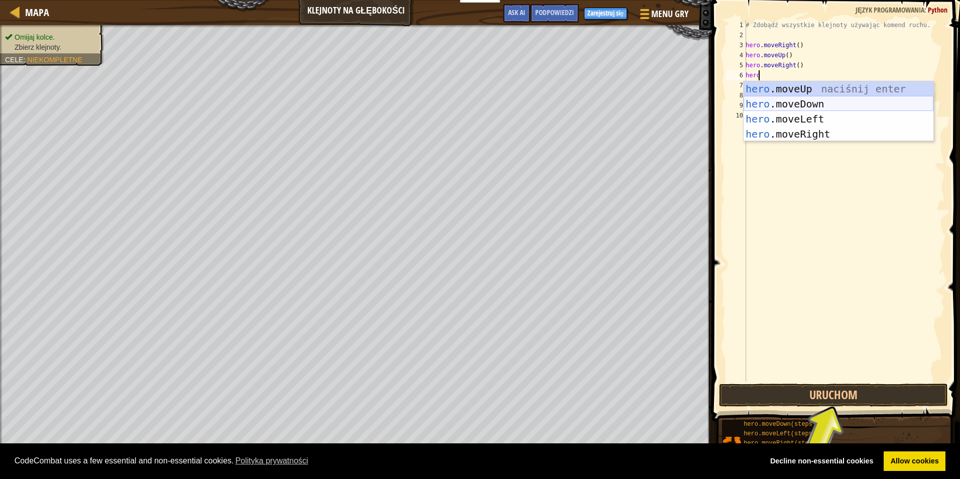
click at [815, 105] on div "hero .moveUp naciśnij enter hero .moveDown naciśnij enter hero .moveLeft naciśn…" at bounding box center [838, 126] width 190 height 90
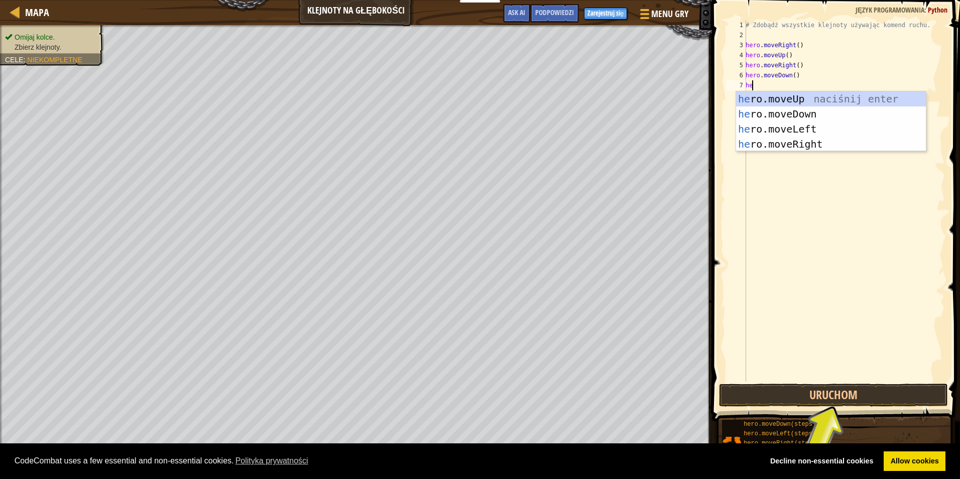
type textarea "her"
click at [795, 133] on div "her o.moveUp naciśnij enter her o.moveDown naciśnij enter her o.moveLeft naciśn…" at bounding box center [838, 136] width 190 height 90
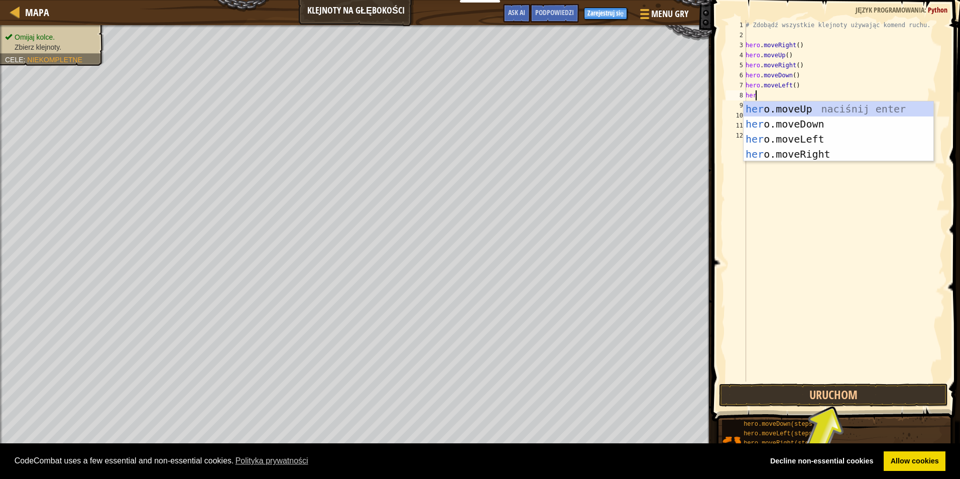
type textarea "hero"
click at [784, 124] on div "hero .moveUp naciśnij enter hero .moveDown naciśnij enter hero .moveLeft naciśn…" at bounding box center [838, 146] width 190 height 90
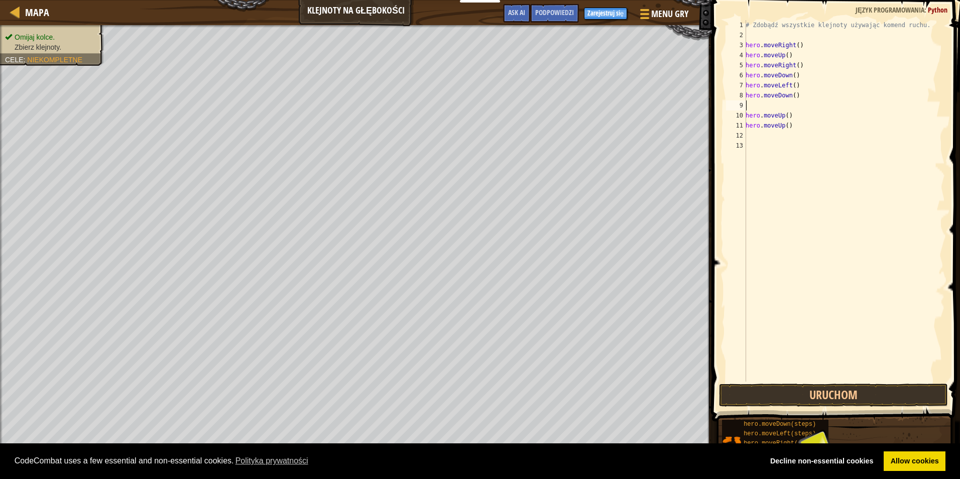
scroll to position [5, 0]
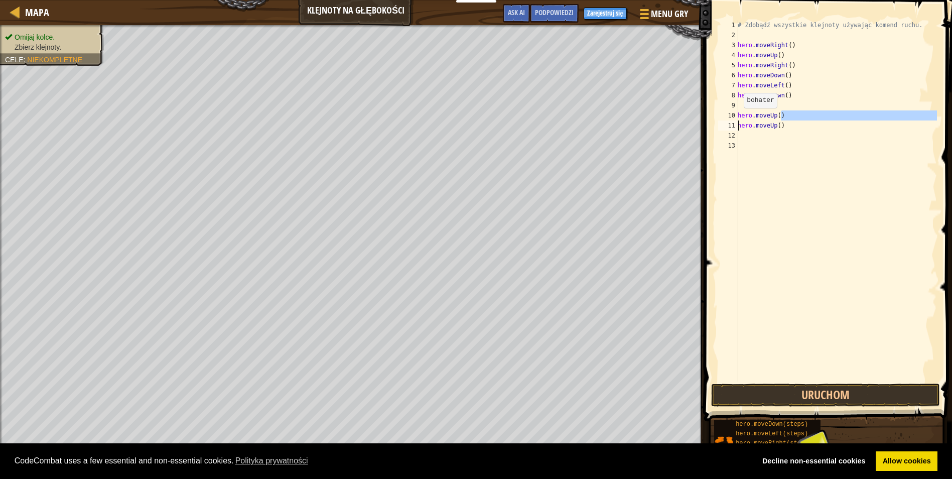
drag, startPoint x: 780, startPoint y: 115, endPoint x: 730, endPoint y: 120, distance: 50.9
click at [730, 120] on div "1 2 3 4 5 6 7 8 9 10 11 12 13 # Zdobądź wszystkie klejnoty używając komend ruch…" at bounding box center [826, 200] width 221 height 361
click at [789, 112] on div "# Zdobądź wszystkie klejnoty używając komend ruchu. hero . moveRight ( ) hero .…" at bounding box center [836, 210] width 201 height 381
drag, startPoint x: 789, startPoint y: 112, endPoint x: 731, endPoint y: 120, distance: 58.8
click at [731, 120] on div "hero.moveUp() 1 2 3 4 5 6 7 8 9 10 11 12 13 # Zdobądź wszystkie klejnoty używaj…" at bounding box center [826, 200] width 221 height 361
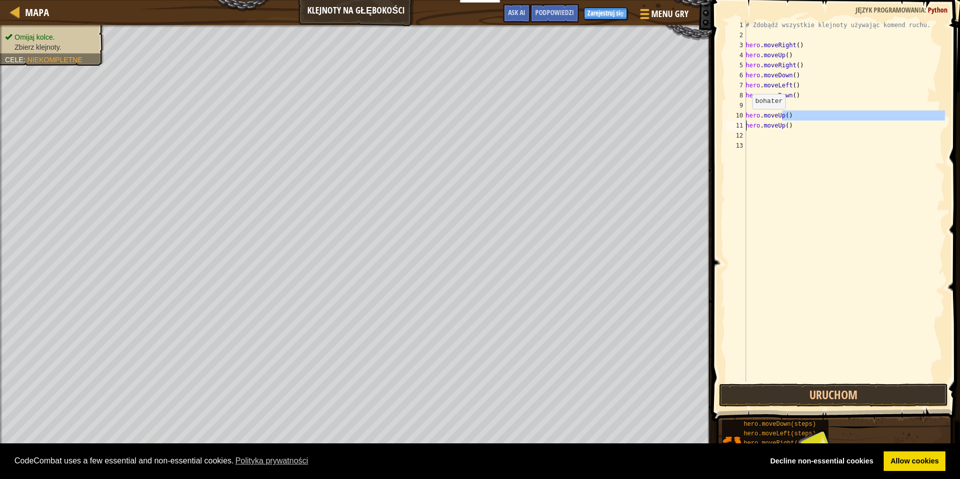
type textarea "hero.moveUphero.moveUp()"
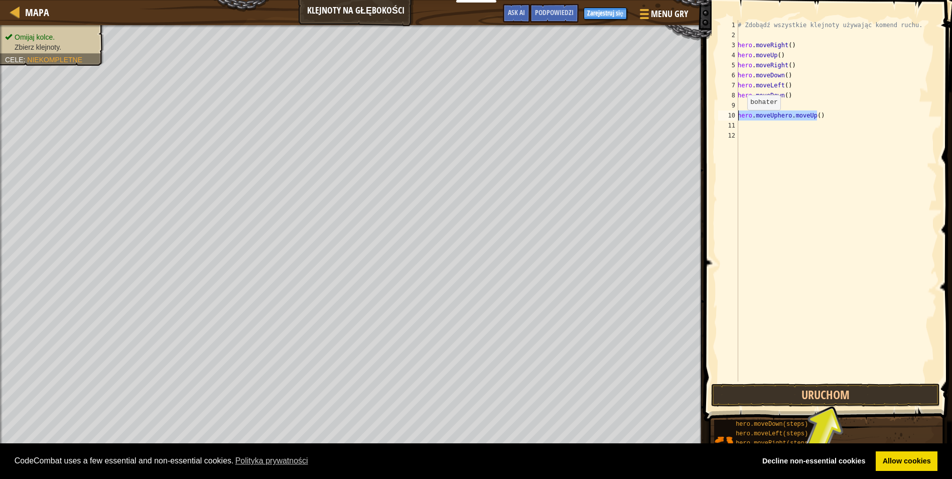
click at [704, 120] on div "Mapa Klejnoty na głębokości Menu gry Zrobione Zarejestruj się Podpowiedzi Ask A…" at bounding box center [476, 239] width 952 height 479
click at [846, 401] on button "Uruchom" at bounding box center [825, 394] width 229 height 23
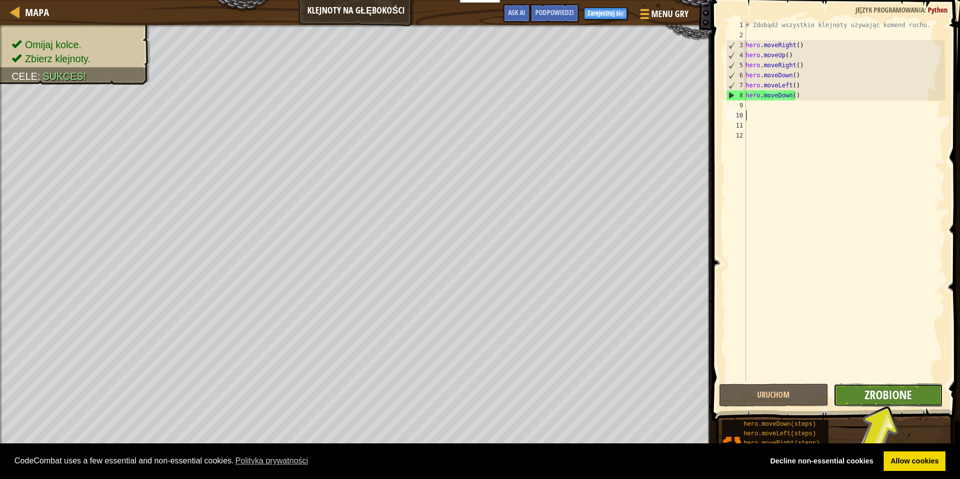
click at [894, 402] on span "Zrobione" at bounding box center [887, 394] width 47 height 16
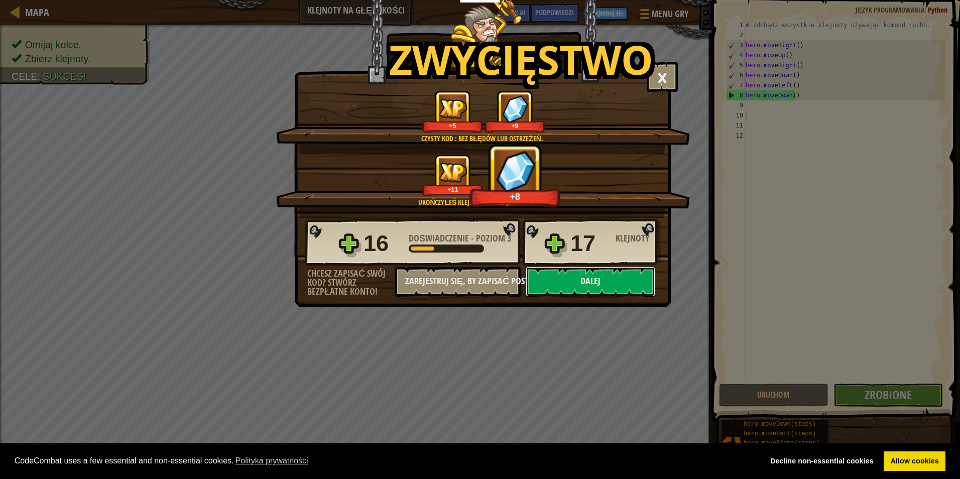
click at [610, 281] on button "Dalej" at bounding box center [589, 282] width 129 height 30
select select "pl"
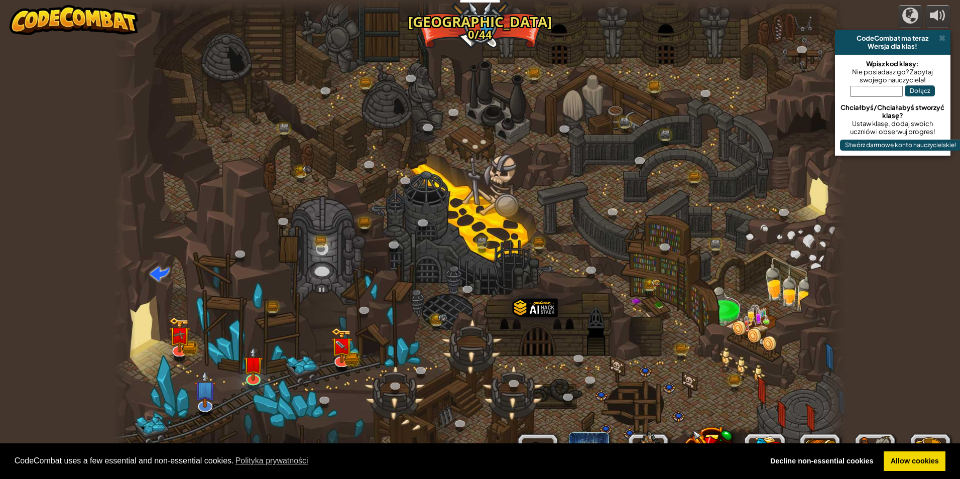
select select "pl"
click at [341, 345] on img at bounding box center [342, 339] width 12 height 12
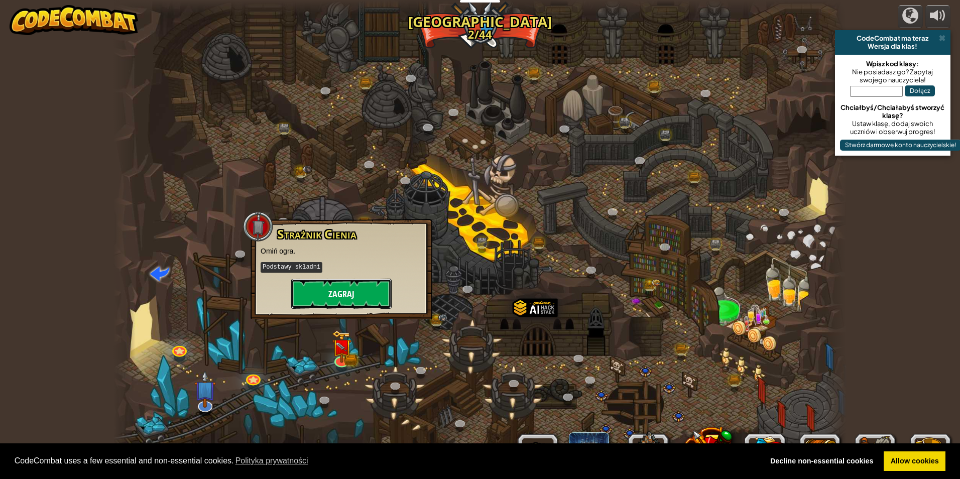
click at [340, 295] on button "Zagraj" at bounding box center [341, 294] width 100 height 30
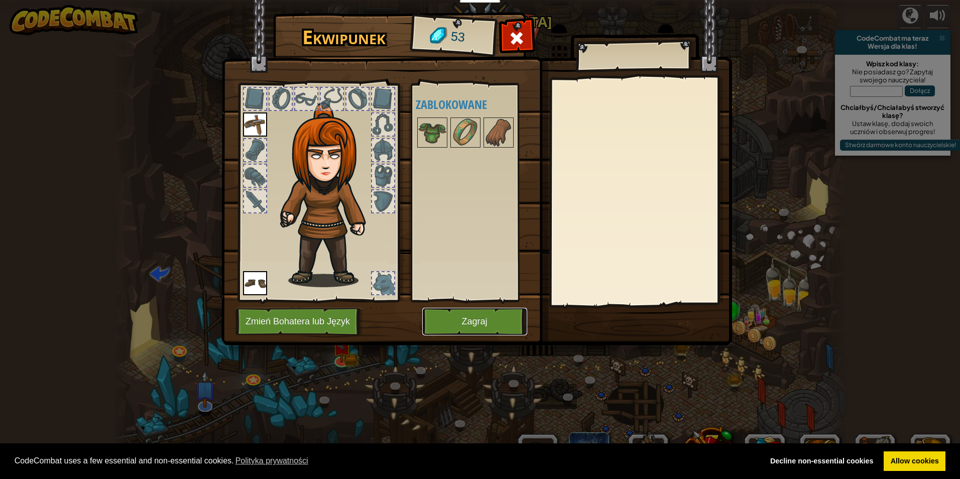
click at [494, 313] on button "Zagraj" at bounding box center [474, 322] width 105 height 28
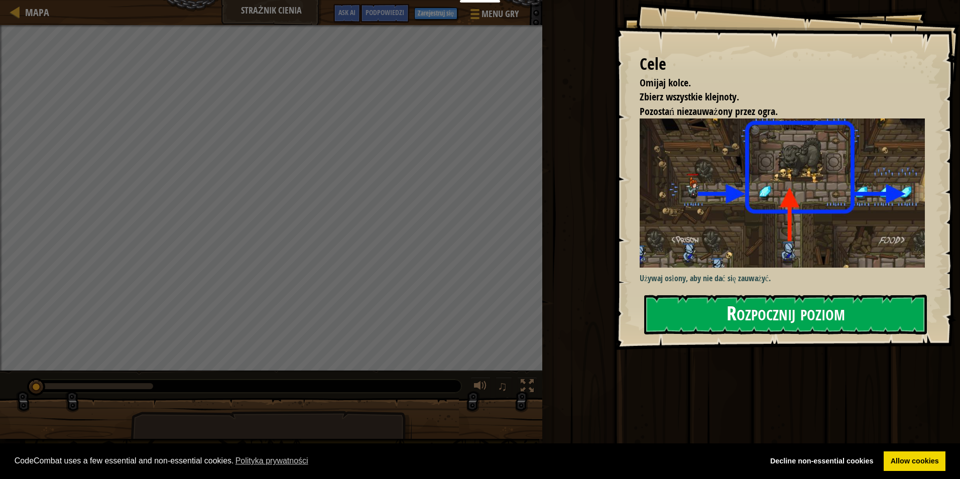
click at [813, 295] on button "Rozpocznij poziom" at bounding box center [785, 315] width 283 height 40
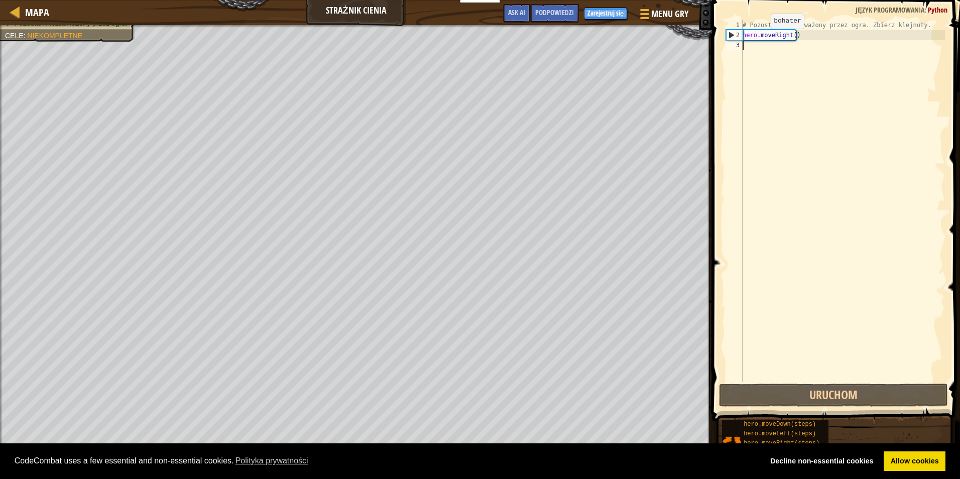
click at [762, 39] on div "# Pozostań niezauważony przez ogra. Zbierz klejnoty. hero . moveRight ( )" at bounding box center [842, 210] width 204 height 381
type textarea "hero.moveRight()"
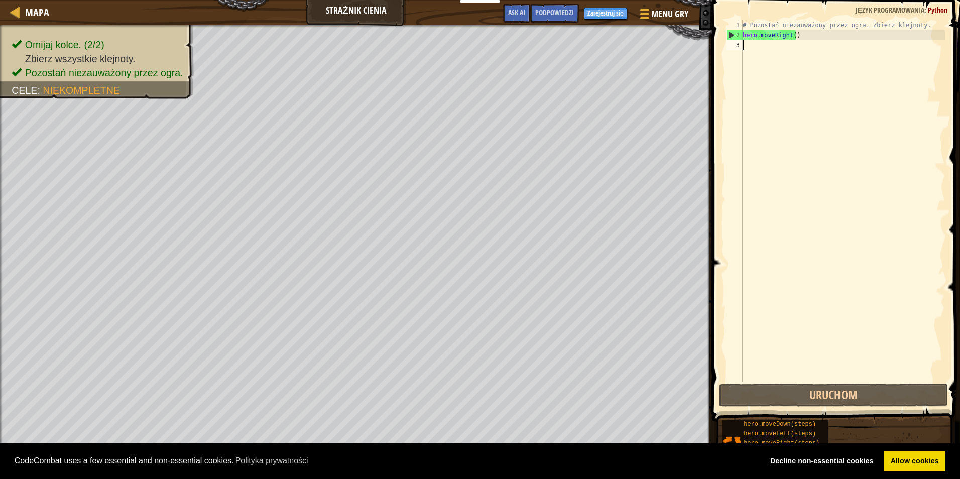
click at [754, 47] on div "# Pozostań niezauważony przez ogra. Zbierz klejnoty. hero . moveRight ( )" at bounding box center [842, 210] width 204 height 381
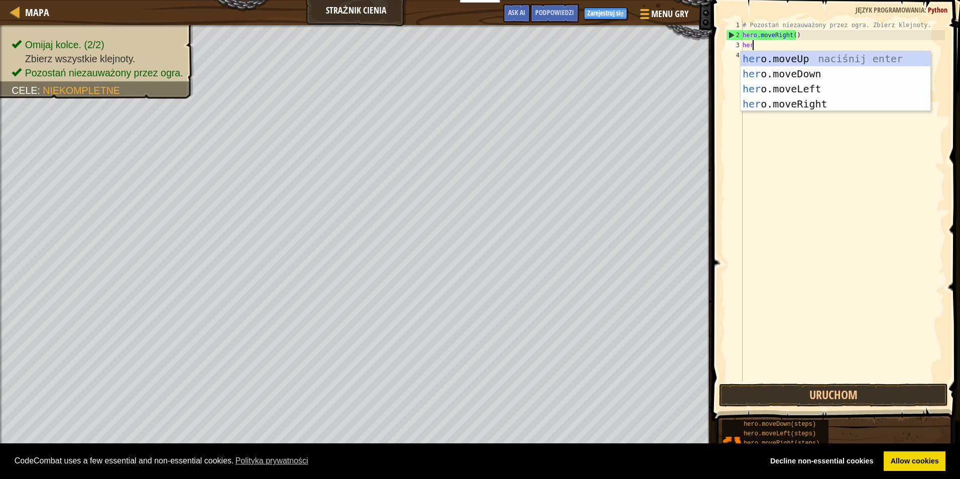
scroll to position [5, 1]
type textarea "hero"
click at [804, 59] on div "hero .moveUp naciśnij enter hero .moveDown naciśnij enter hero .moveLeft naciśn…" at bounding box center [835, 96] width 190 height 90
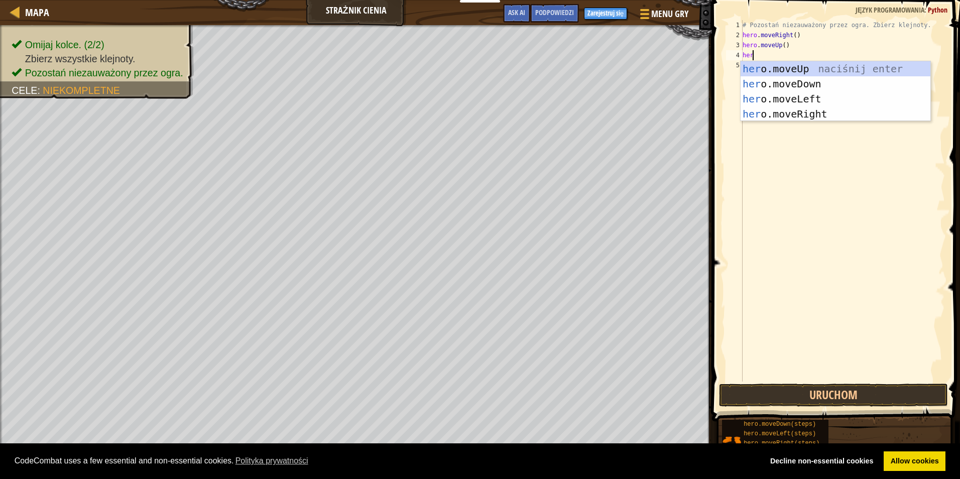
type textarea "hero"
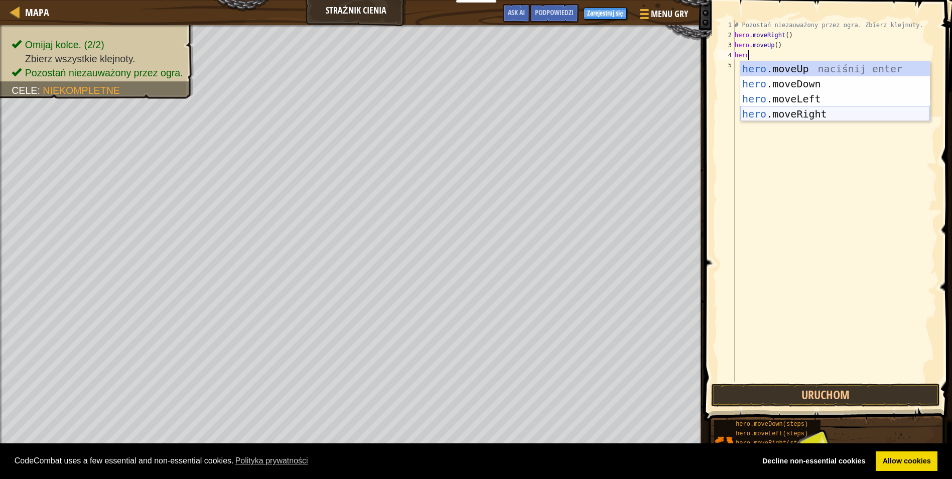
click at [813, 112] on div "hero .moveUp naciśnij enter hero .moveDown naciśnij enter hero .moveLeft naciśn…" at bounding box center [835, 106] width 190 height 90
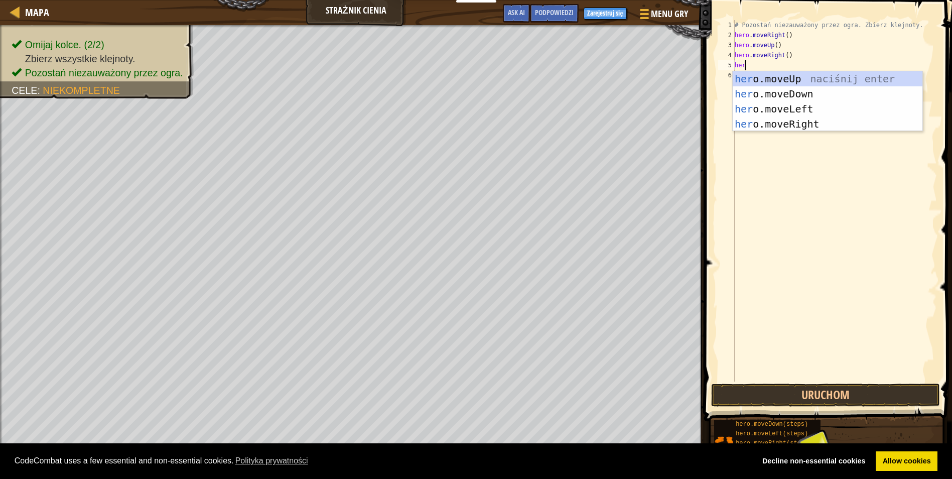
type textarea "hero"
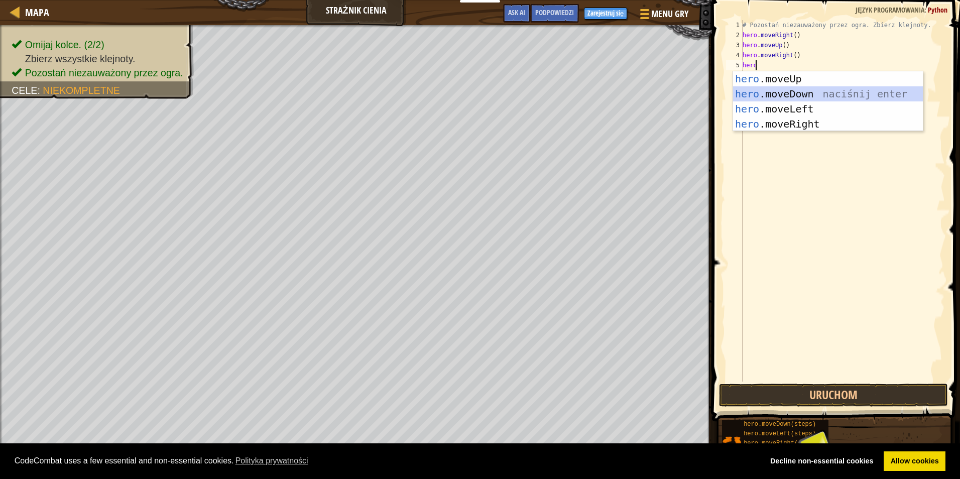
click at [787, 95] on div "hero .moveUp naciśnij enter hero .moveDown naciśnij enter hero .moveLeft naciśn…" at bounding box center [828, 116] width 190 height 90
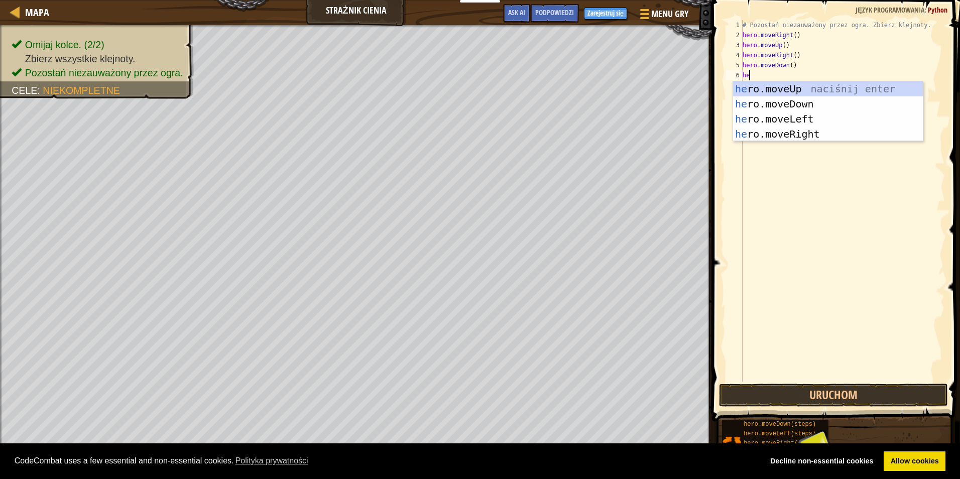
type textarea "her"
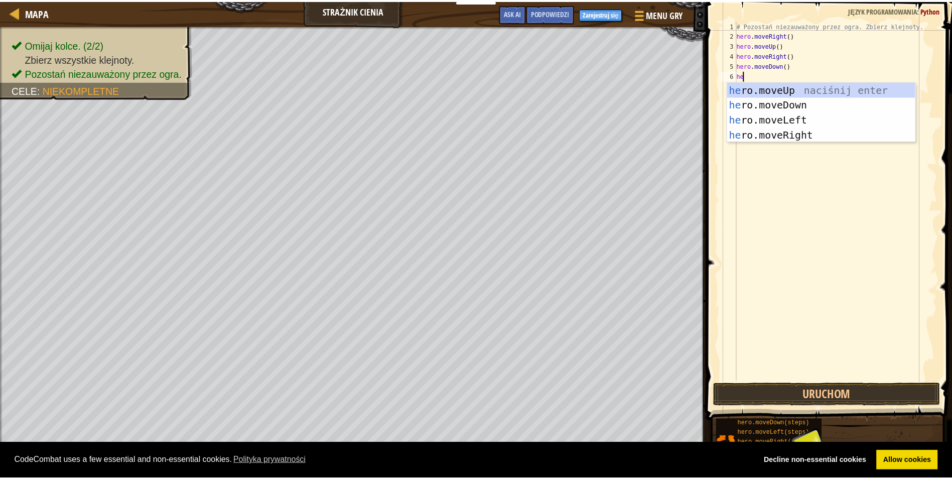
scroll to position [5, 1]
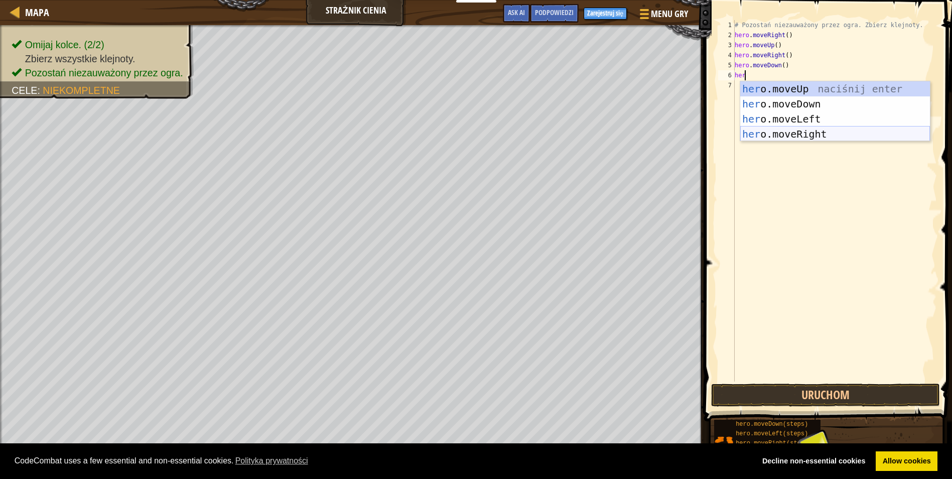
click at [820, 132] on div "her o.moveUp naciśnij enter her o.moveDown naciśnij enter her o.moveLeft naciśn…" at bounding box center [835, 126] width 190 height 90
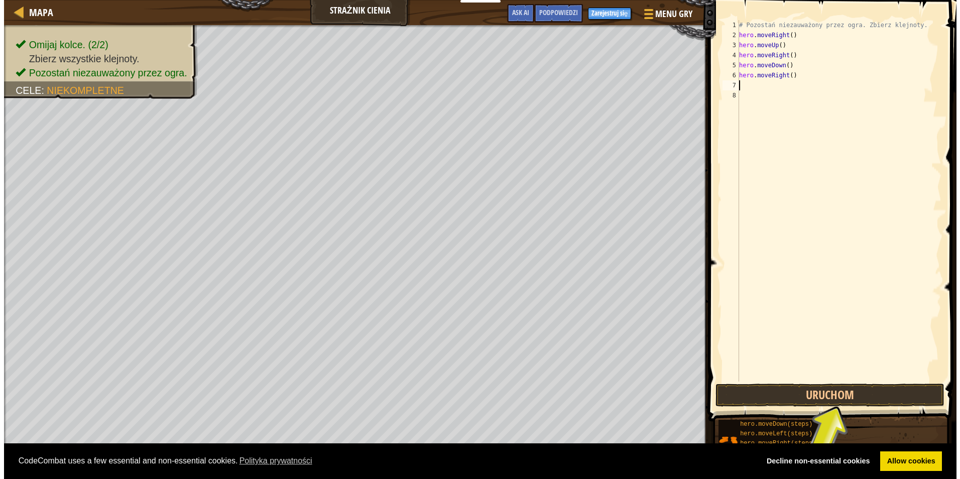
scroll to position [5, 0]
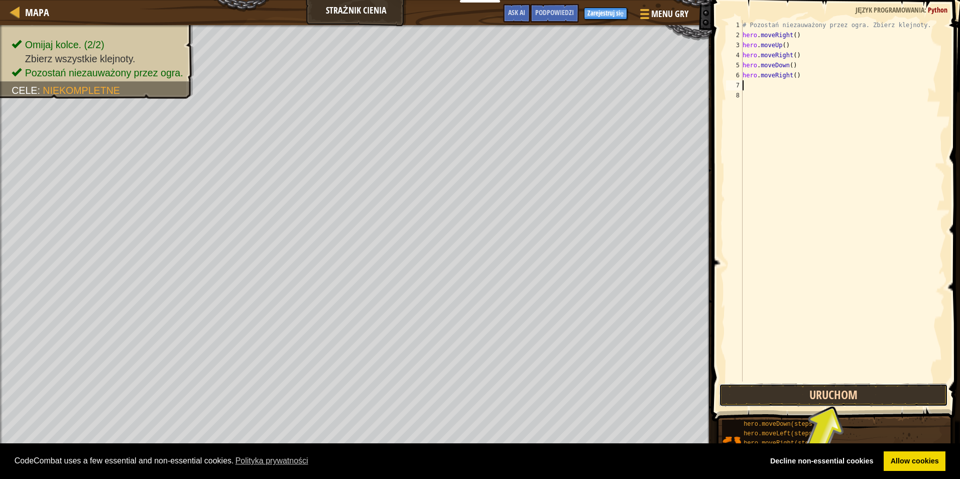
click at [839, 393] on button "Uruchom" at bounding box center [833, 394] width 229 height 23
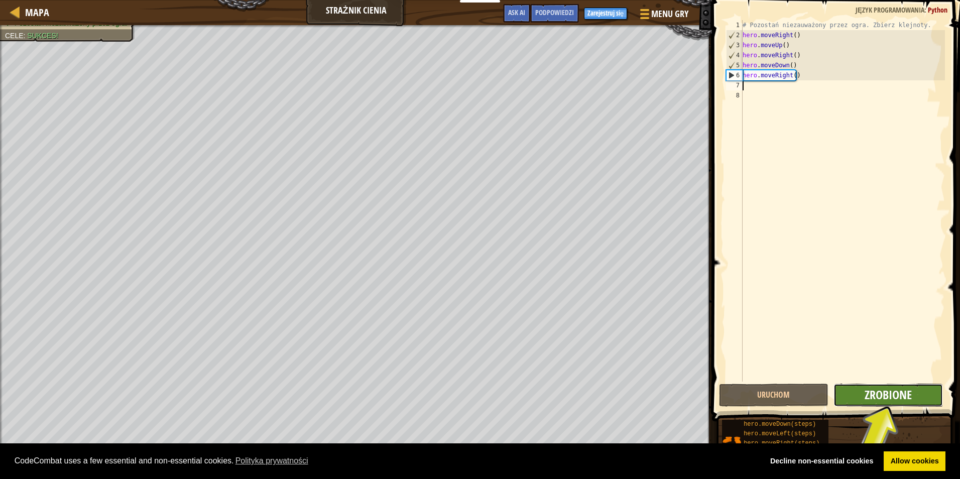
click at [884, 389] on span "Zrobione" at bounding box center [887, 394] width 47 height 16
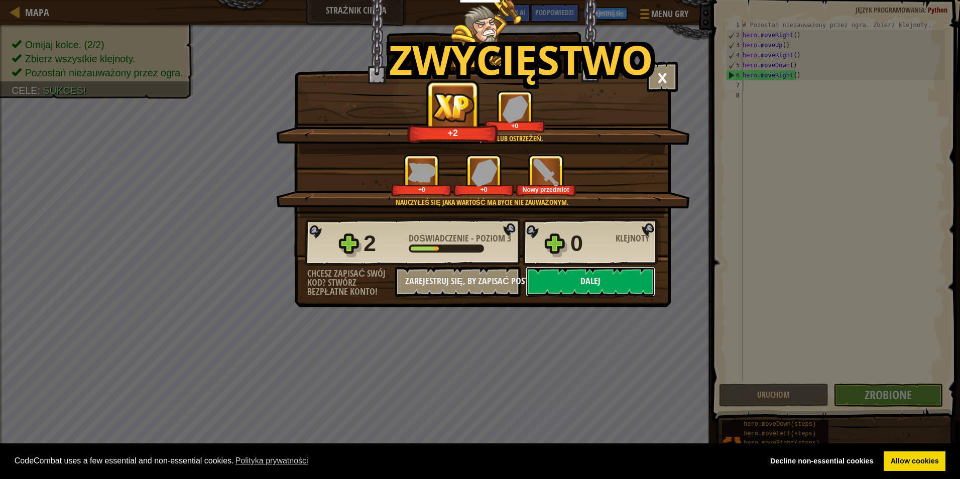
click at [636, 286] on button "Dalej" at bounding box center [589, 282] width 129 height 30
select select "pl"
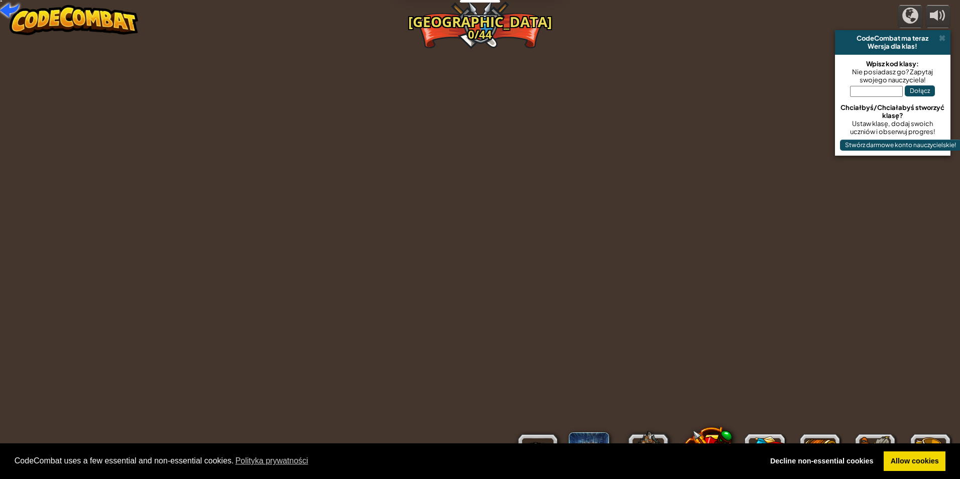
select select "pl"
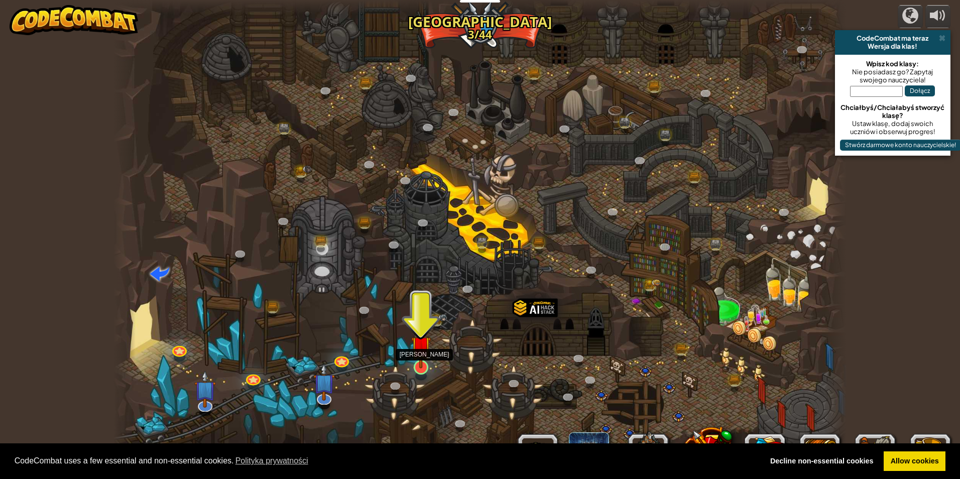
click at [416, 354] on img at bounding box center [421, 345] width 20 height 45
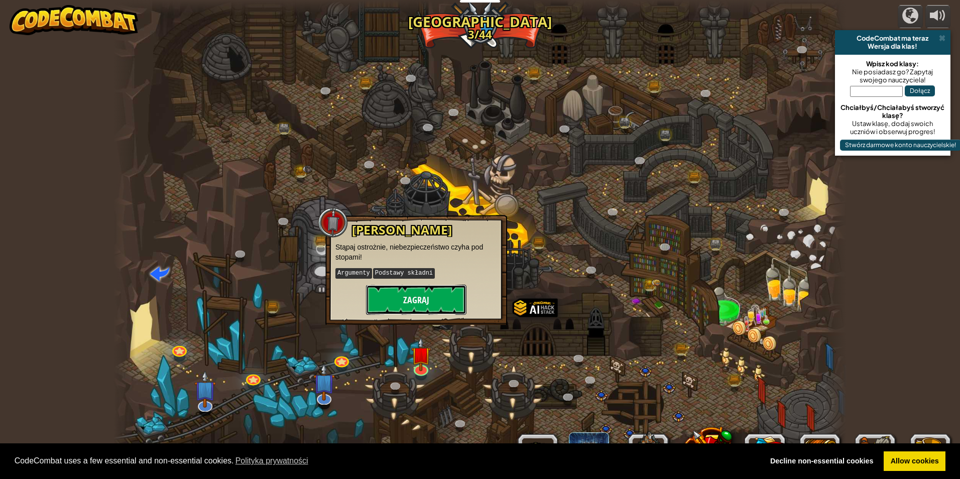
click at [424, 302] on button "Zagraj" at bounding box center [416, 300] width 100 height 30
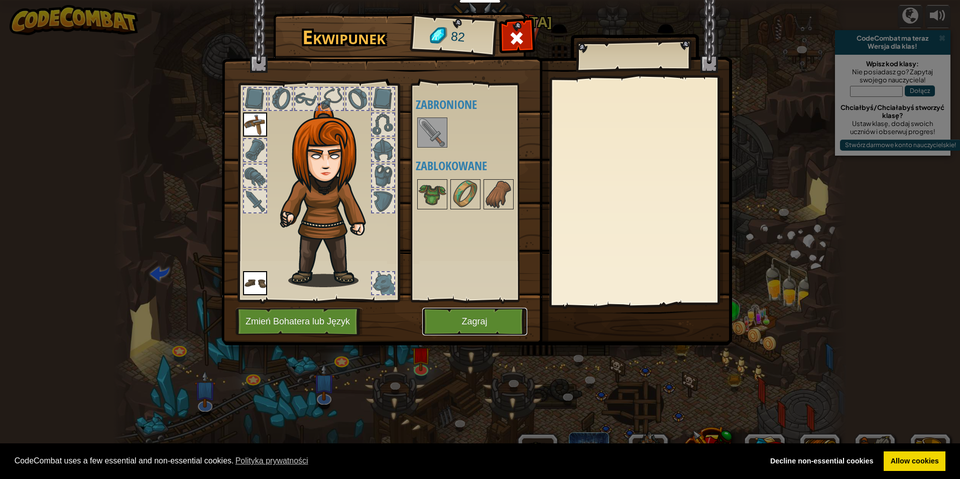
click at [486, 326] on button "Zagraj" at bounding box center [474, 322] width 105 height 28
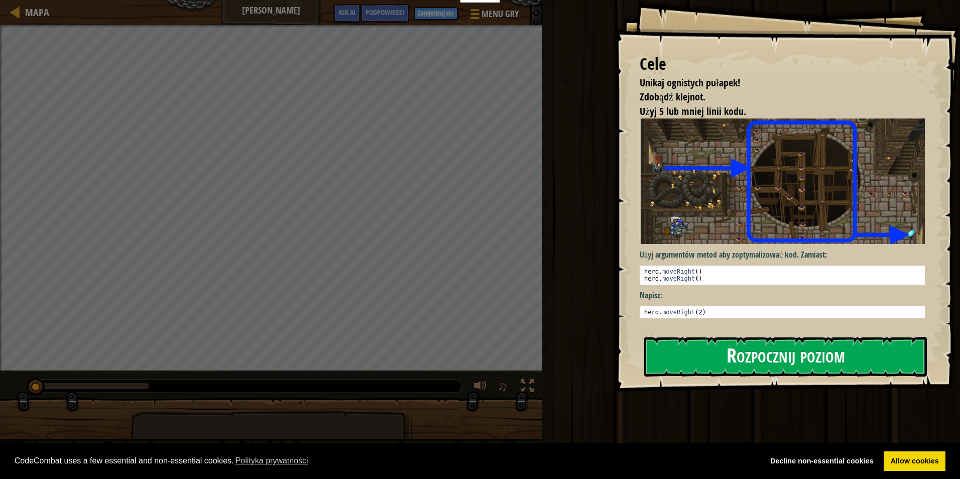
click at [734, 361] on button "Rozpocznij poziom" at bounding box center [785, 357] width 283 height 40
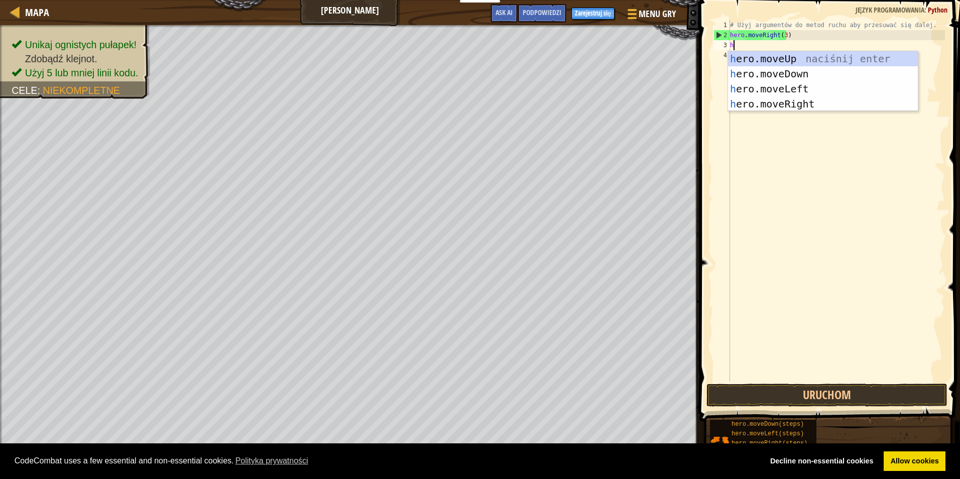
scroll to position [5, 0]
type textarea "he"
click at [797, 100] on div "he ro.moveUp naciśnij enter he ro.moveDown naciśnij enter he ro.moveLeft naciśn…" at bounding box center [823, 96] width 190 height 90
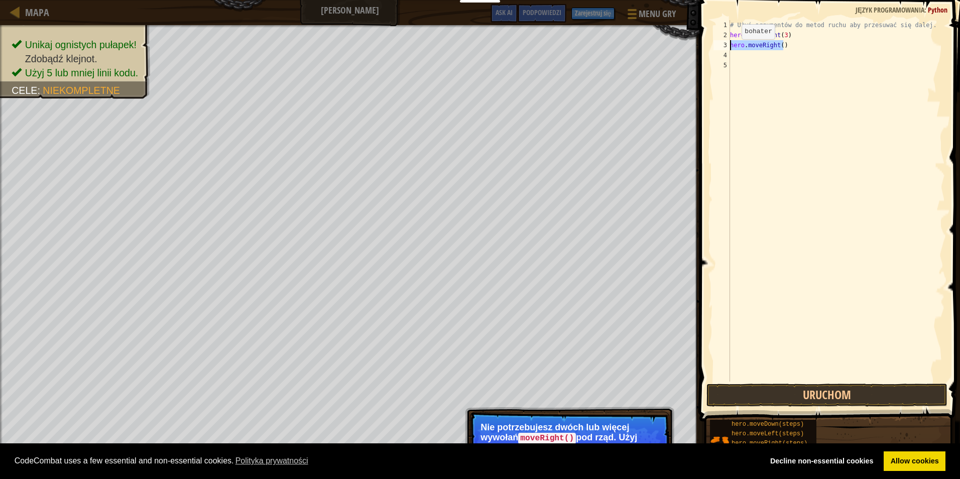
click at [677, 40] on div "Mapa Wroga Kopalnia Menu gry Zrobione Zarejestruj się Podpowiedzi Ask AI 1 הההה…" at bounding box center [480, 239] width 960 height 479
type textarea "hero.moveRight(3) hero.moveRight()"
click at [768, 67] on div "# Użyj argumentów do metod ruchu aby przesuwać się dalej. hero . moveRight ( 3 …" at bounding box center [836, 210] width 217 height 381
drag, startPoint x: 790, startPoint y: 46, endPoint x: 712, endPoint y: 46, distance: 77.8
click at [714, 46] on div "1 2 3 4 5 # Użyj argumentów do metod ruchu aby przesuwać się dalej. hero . move…" at bounding box center [827, 200] width 233 height 361
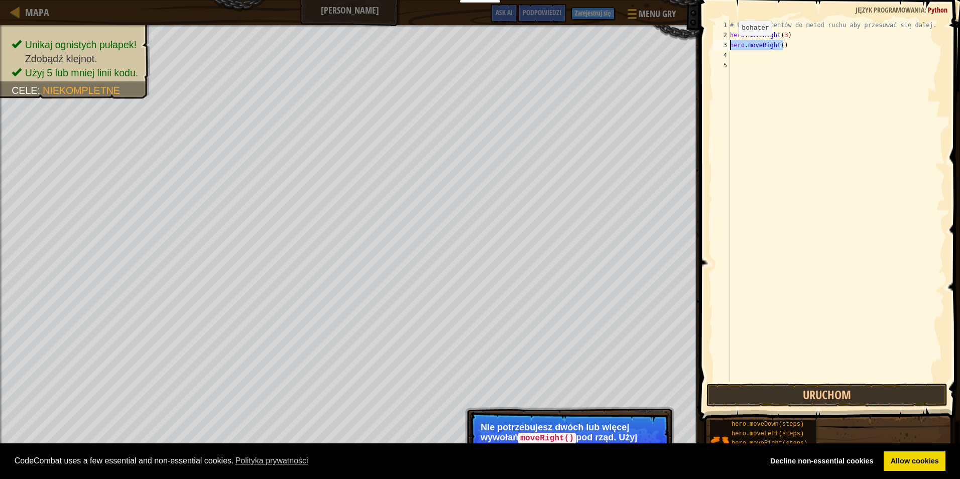
type textarea "hero.moveRight()"
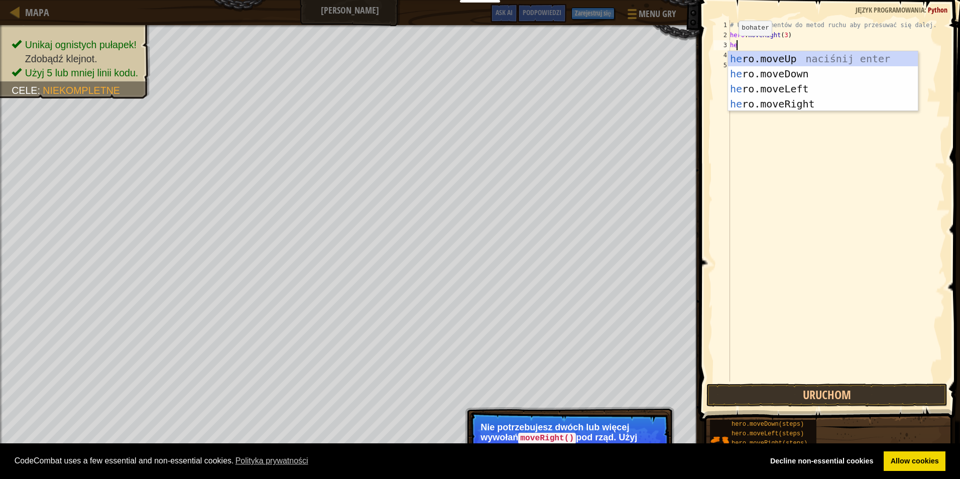
scroll to position [5, 1]
type textarea "hero"
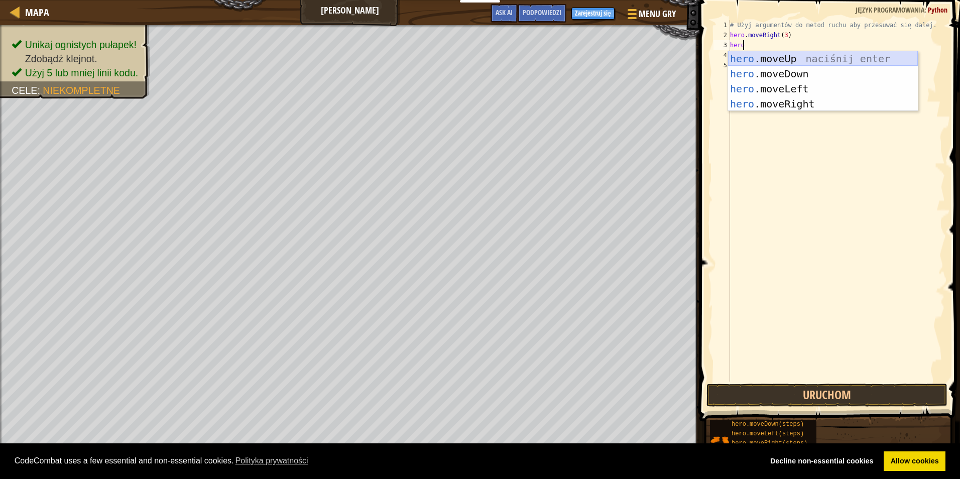
click at [757, 59] on div "hero .moveUp naciśnij enter hero .moveDown naciśnij enter hero .moveLeft naciśn…" at bounding box center [823, 96] width 190 height 90
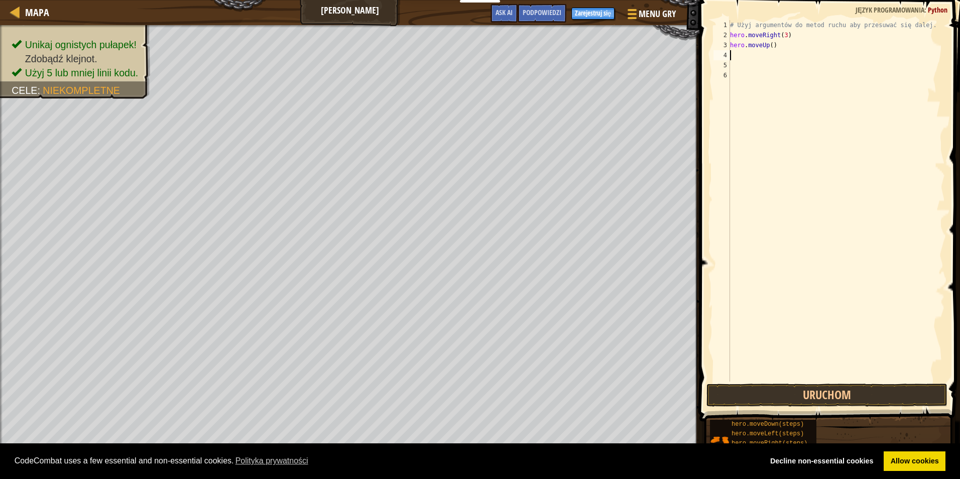
scroll to position [5, 0]
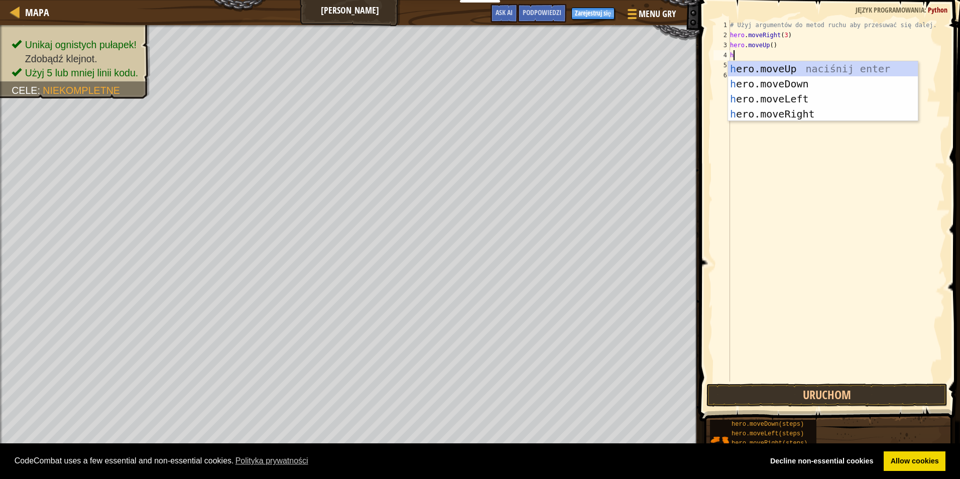
type textarea "he"
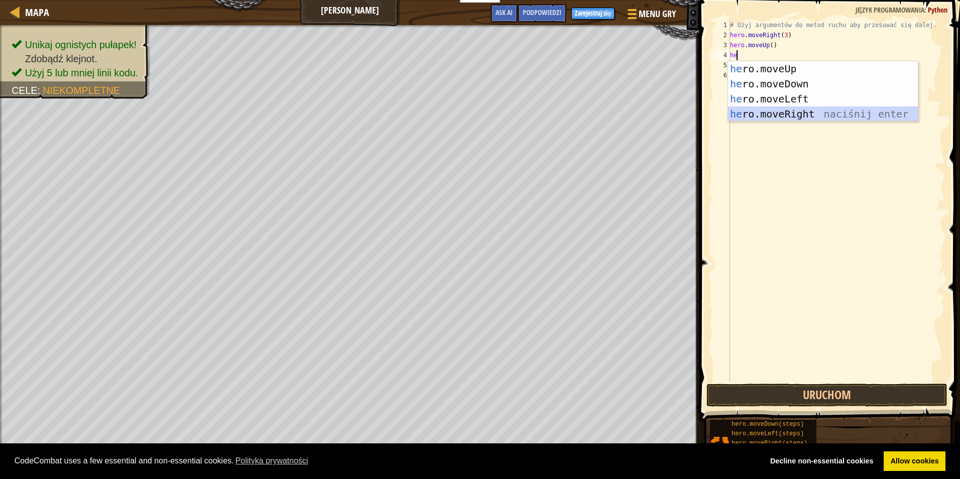
click at [796, 118] on div "he ro.moveUp naciśnij enter he ro.moveDown naciśnij enter he ro.moveLeft naciśn…" at bounding box center [823, 106] width 190 height 90
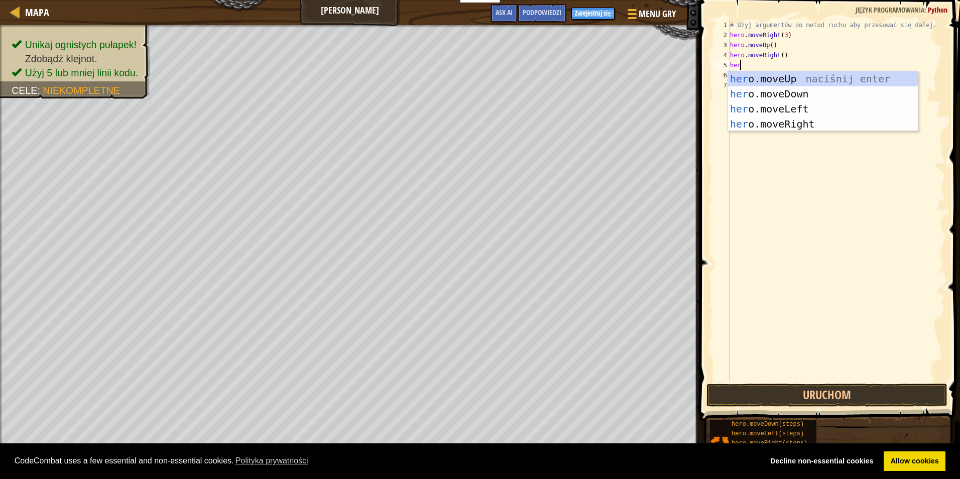
scroll to position [5, 1]
type textarea "hero"
click at [762, 95] on div "hero .moveUp naciśnij enter hero .moveDown naciśnij enter hero .moveLeft naciśn…" at bounding box center [823, 116] width 190 height 90
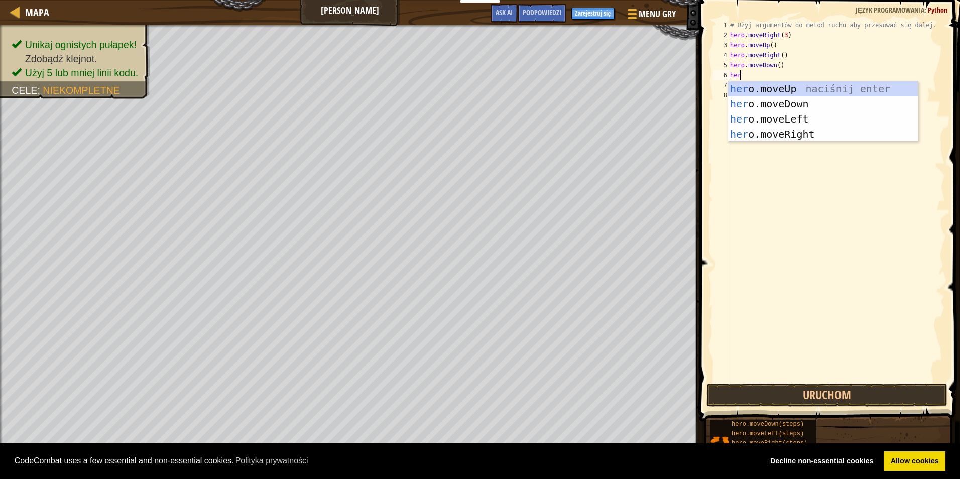
type textarea "hero"
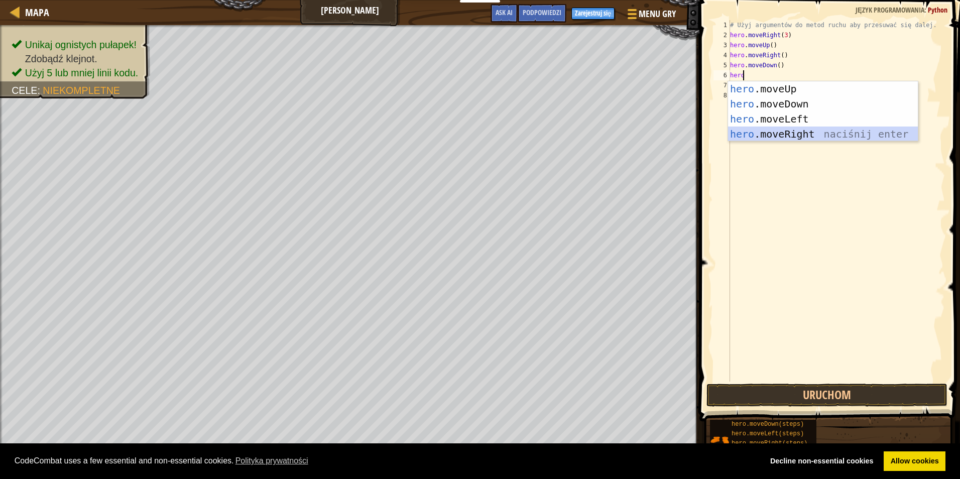
click at [790, 136] on div "hero .moveUp naciśnij enter hero .moveDown naciśnij enter hero .moveLeft naciśn…" at bounding box center [823, 126] width 190 height 90
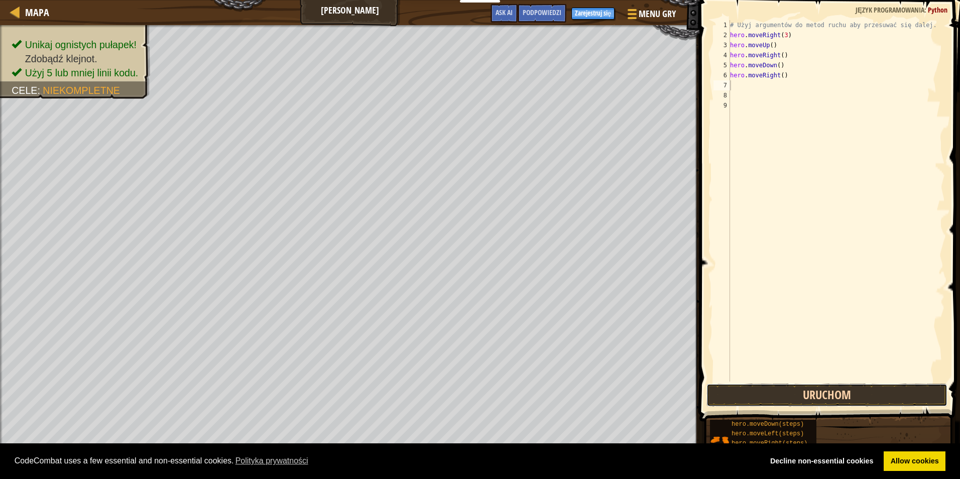
click at [836, 397] on button "Uruchom" at bounding box center [826, 394] width 241 height 23
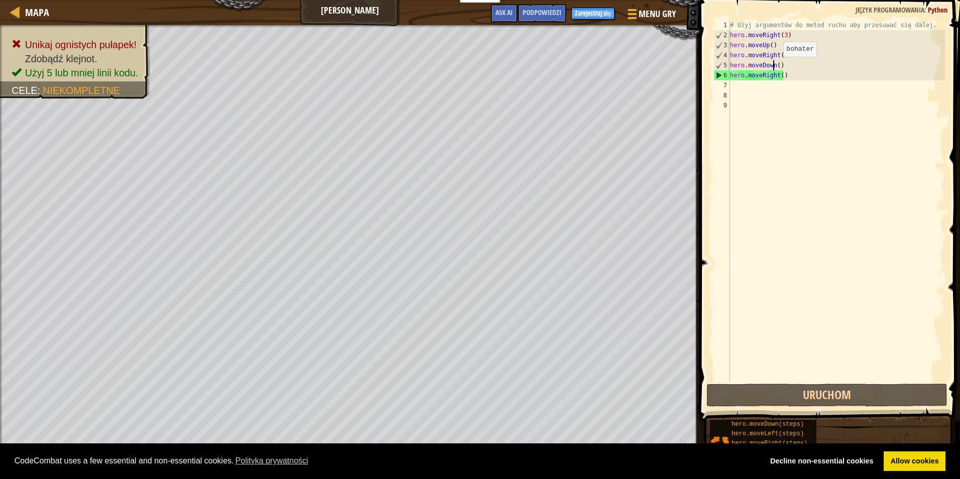
click at [774, 67] on div "# Użyj argumentów do metod ruchu aby przesuwać się dalej. hero . moveRight ( 3 …" at bounding box center [836, 210] width 217 height 381
click at [777, 66] on div "# Użyj argumentów do metod ruchu aby przesuwać się dalej. hero . moveRight ( 3 …" at bounding box center [836, 210] width 217 height 381
type textarea "hero.moveDown(3)"
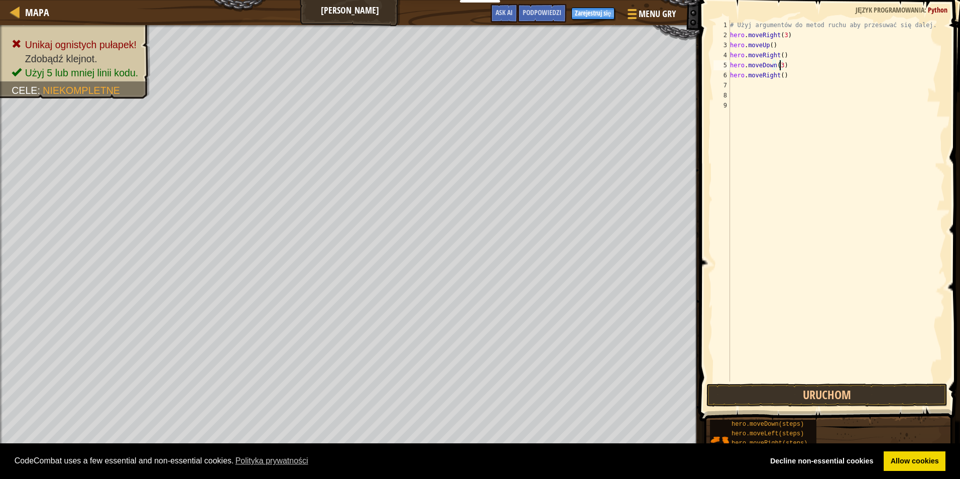
click at [737, 88] on div "# Użyj argumentów do metod ruchu aby przesuwać się dalej. hero . moveRight ( 3 …" at bounding box center [836, 210] width 217 height 381
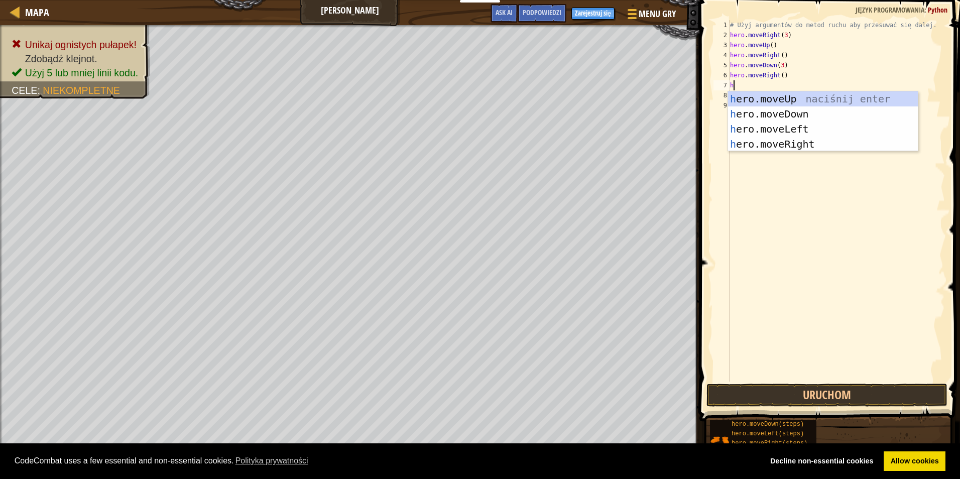
type textarea "hr"
click at [785, 121] on div "h e r o.moveUp naciśnij enter h e r o.moveDown naciśnij enter h e r o.moveLeft …" at bounding box center [823, 136] width 190 height 90
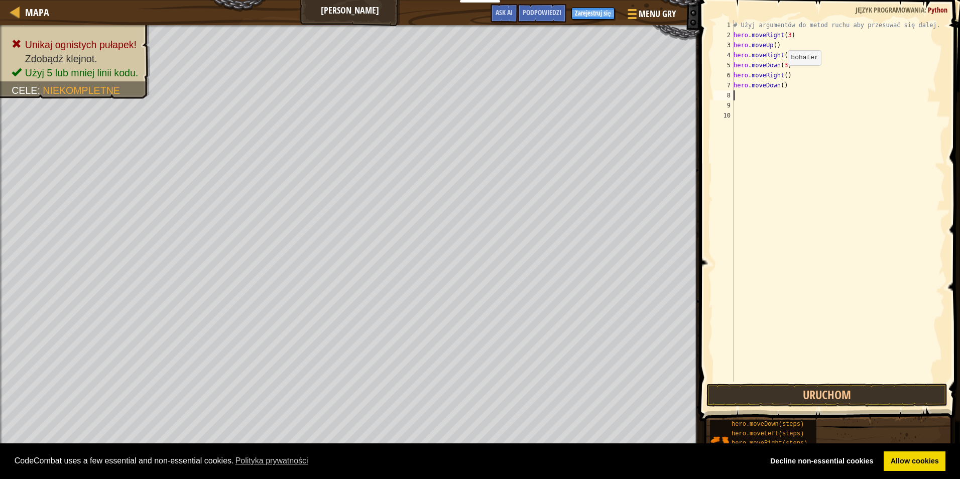
click at [782, 75] on div "# Użyj argumentów do metod ruchu aby przesuwać się dalej. hero . moveRight ( 3 …" at bounding box center [838, 210] width 214 height 381
drag, startPoint x: 782, startPoint y: 89, endPoint x: 722, endPoint y: 85, distance: 60.9
click at [722, 85] on div "hero.moveRight(2) 1 2 3 4 5 6 7 8 9 10 # Użyj argumentów do metod ruchu aby prz…" at bounding box center [827, 200] width 233 height 361
type textarea "hero.moveDown()"
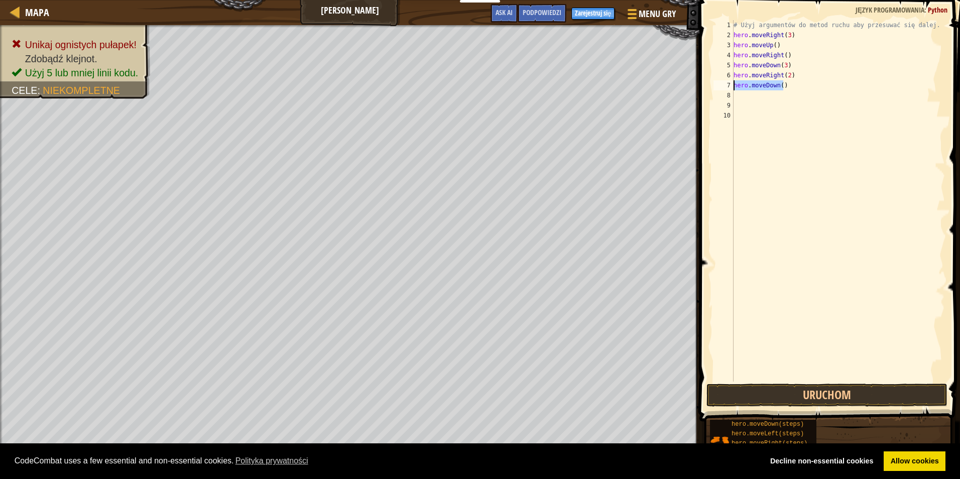
scroll to position [5, 0]
click at [802, 390] on button "Uruchom" at bounding box center [826, 394] width 241 height 23
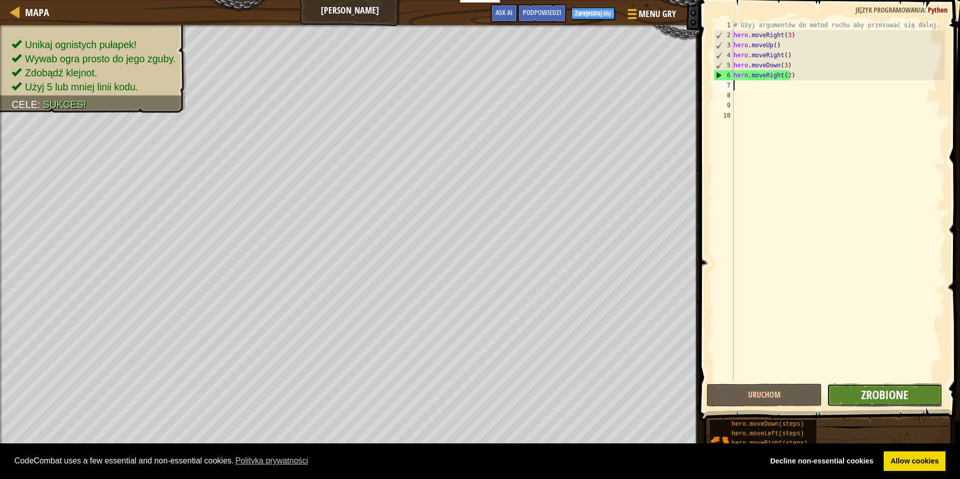
click at [888, 393] on span "Zrobione" at bounding box center [884, 394] width 47 height 16
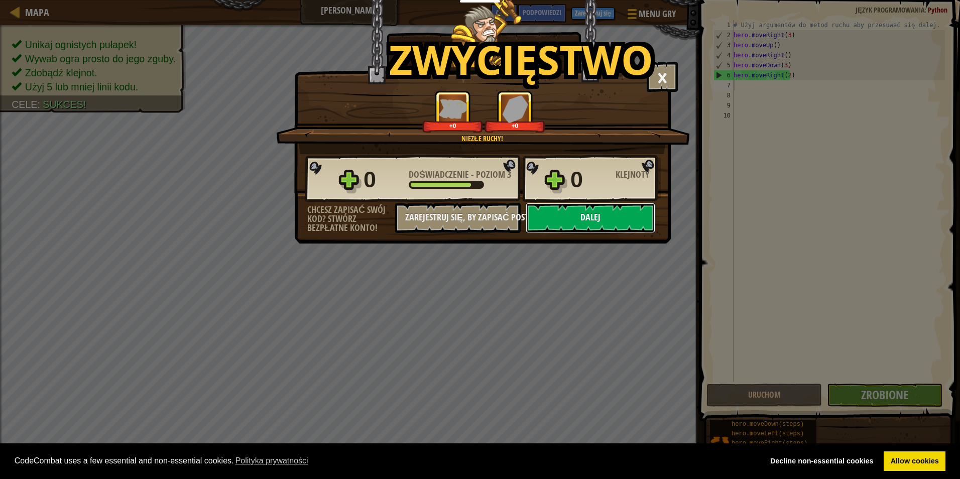
click at [606, 216] on button "Dalej" at bounding box center [589, 218] width 129 height 30
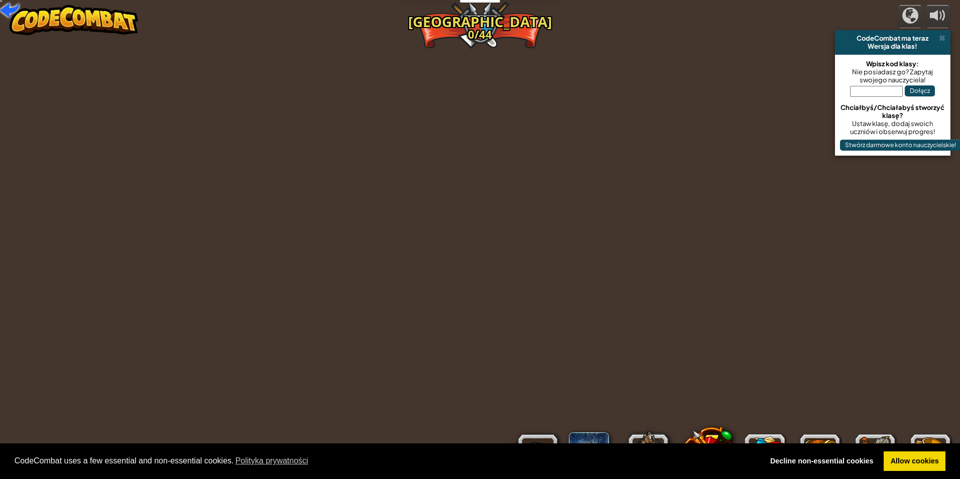
select select "pl"
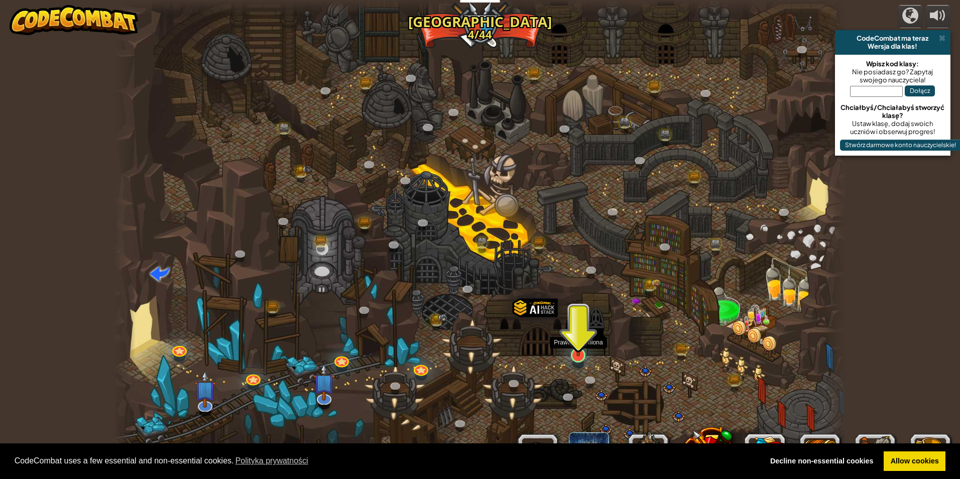
click at [582, 343] on img at bounding box center [578, 333] width 20 height 45
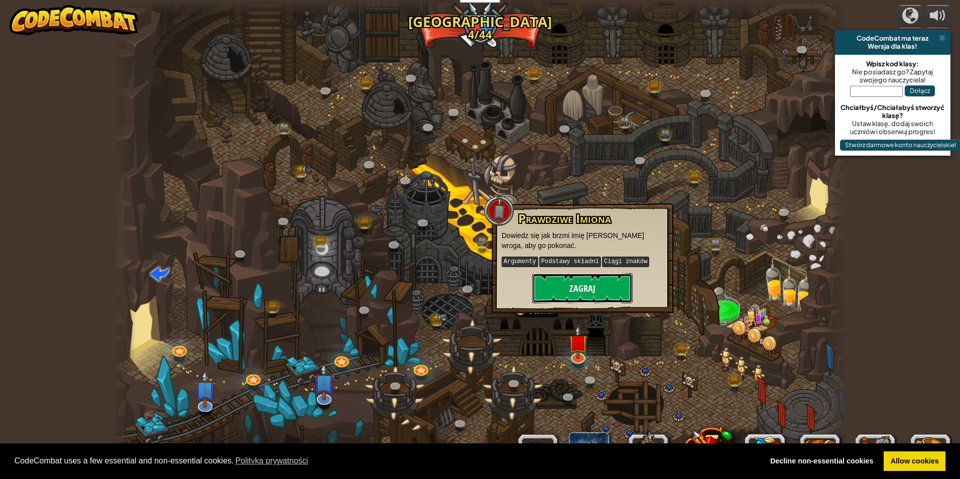
click at [590, 292] on button "Zagraj" at bounding box center [582, 288] width 100 height 30
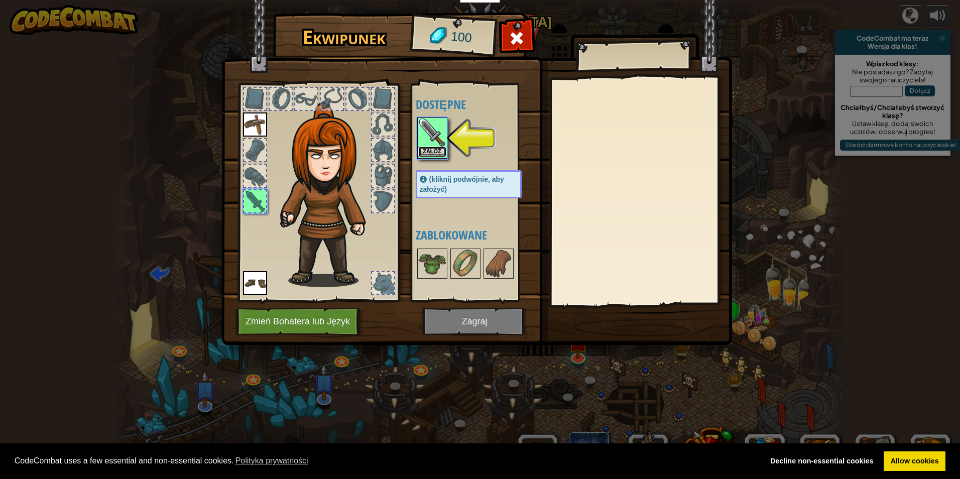
click at [438, 147] on button "Załóż" at bounding box center [432, 152] width 28 height 11
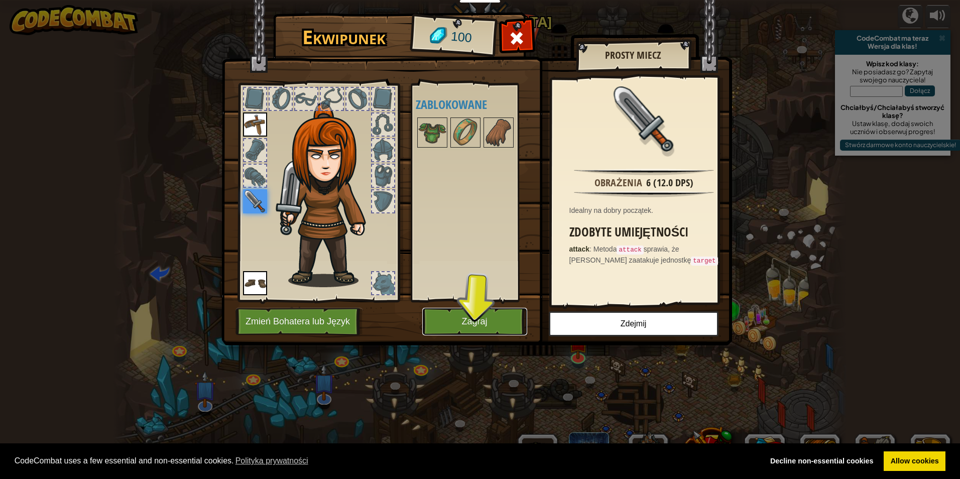
click at [471, 323] on button "Zagraj" at bounding box center [474, 322] width 105 height 28
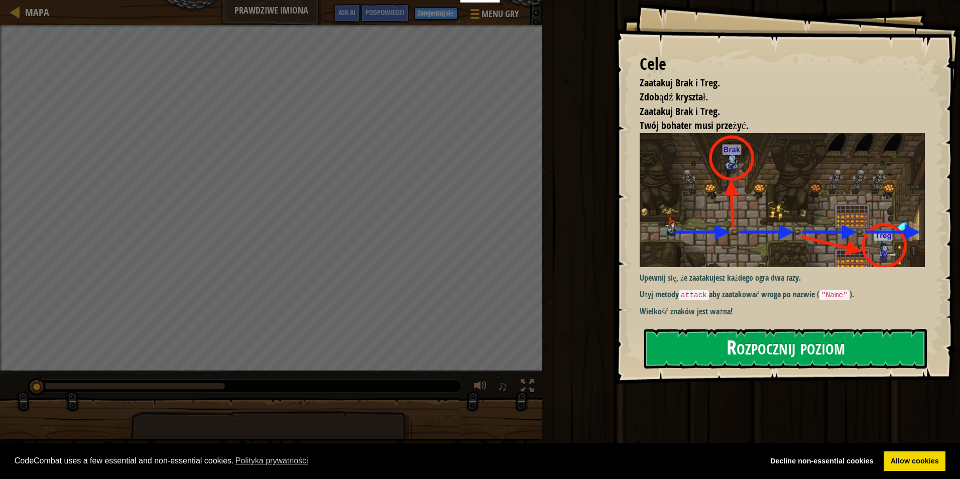
click at [778, 332] on button "Rozpocznij poziom" at bounding box center [785, 349] width 283 height 40
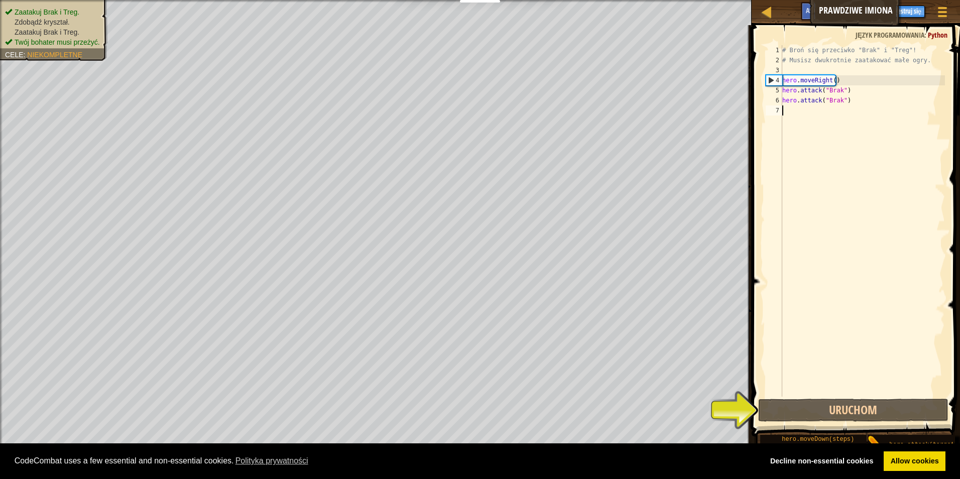
scroll to position [5, 0]
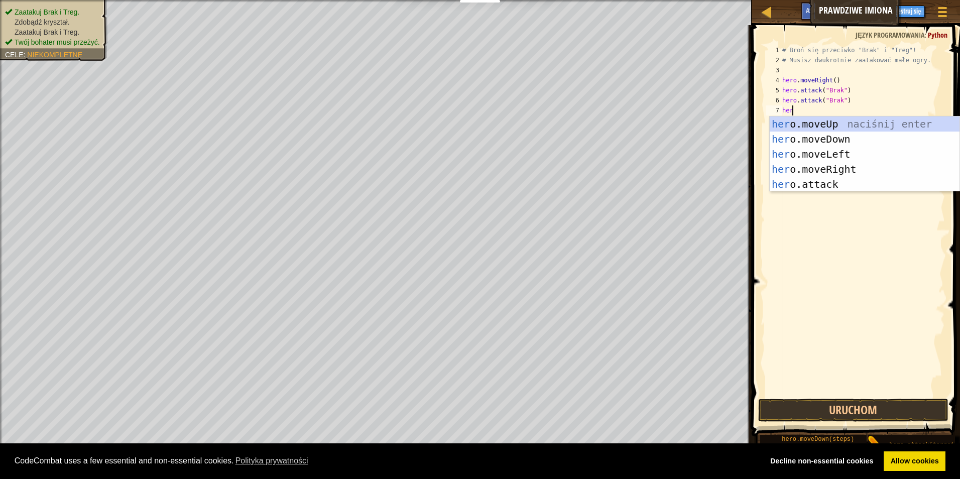
type textarea "hero"
click at [839, 170] on div "hero .moveUp naciśnij enter hero .moveDown naciśnij enter hero .moveLeft naciśn…" at bounding box center [864, 168] width 190 height 105
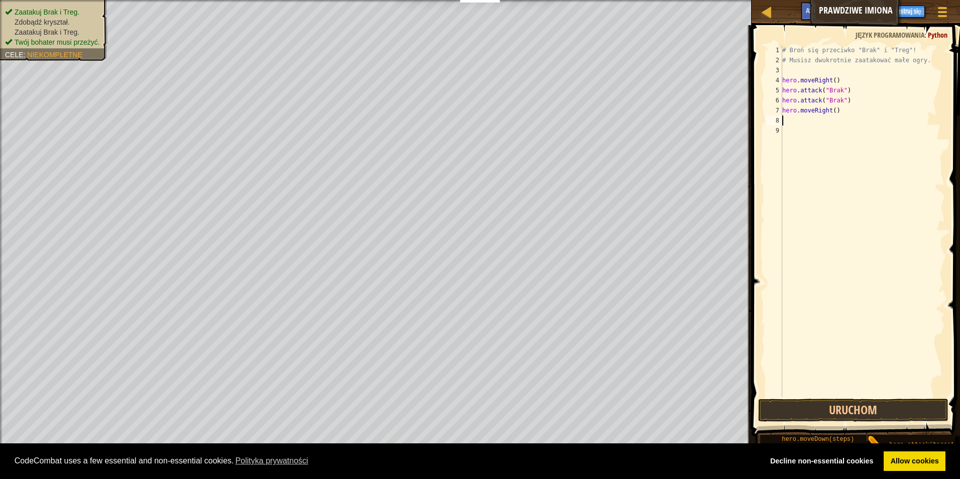
scroll to position [5, 0]
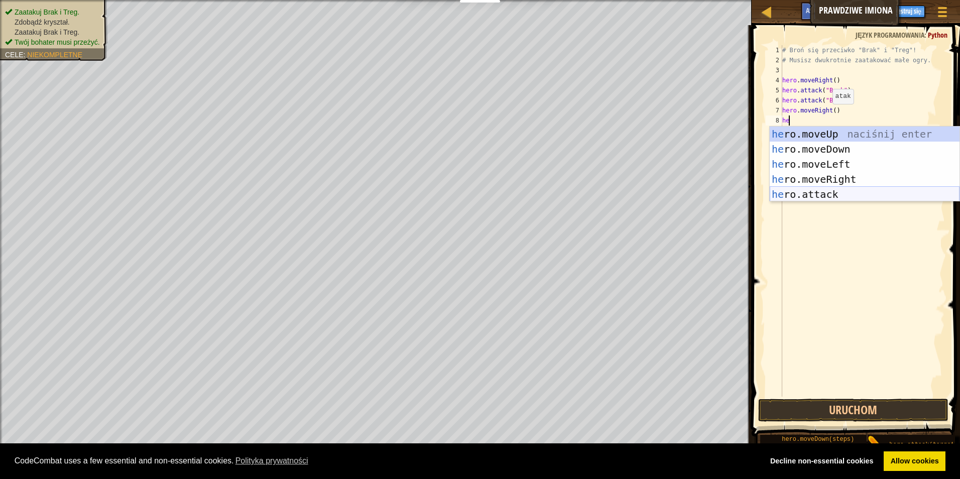
click at [819, 192] on div "he ro.moveUp naciśnij enter he ro.moveDown naciśnij enter he ro.moveLeft naciśn…" at bounding box center [864, 178] width 190 height 105
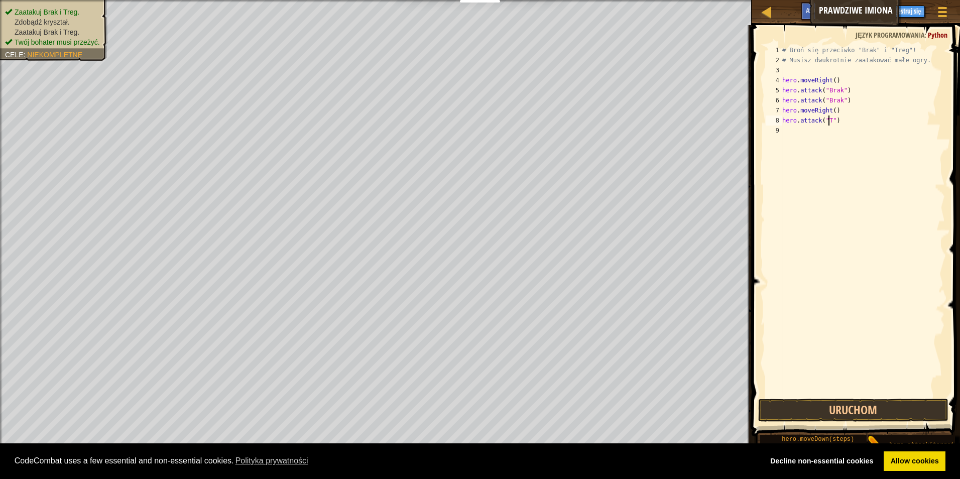
scroll to position [5, 4]
type textarea "hero.attack("Treg")"
click at [862, 126] on div "# Broń się przeciwko "Brak" i "Treg"! # Musisz dwukrotnie zaatakować małe ogry.…" at bounding box center [862, 230] width 165 height 371
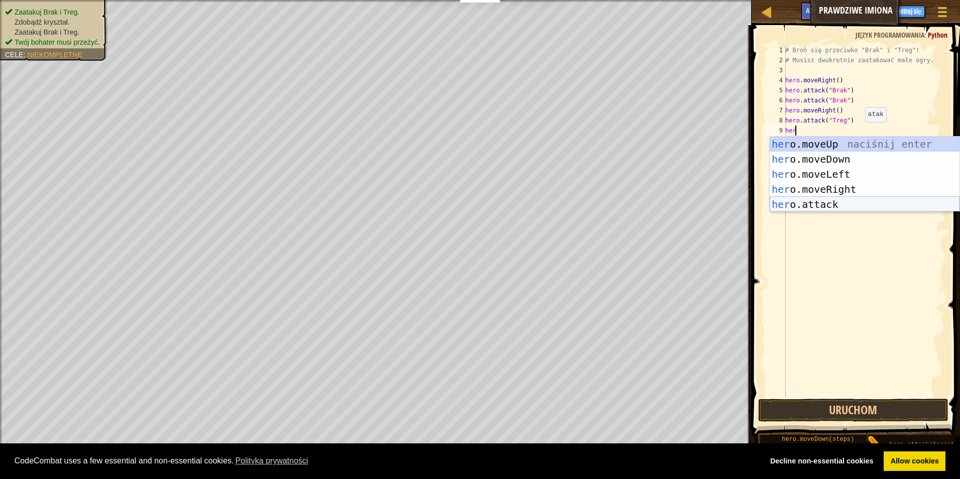
click at [818, 201] on div "her o.moveUp naciśnij enter her o.moveDown naciśnij enter her o.moveLeft naciśn…" at bounding box center [864, 189] width 190 height 105
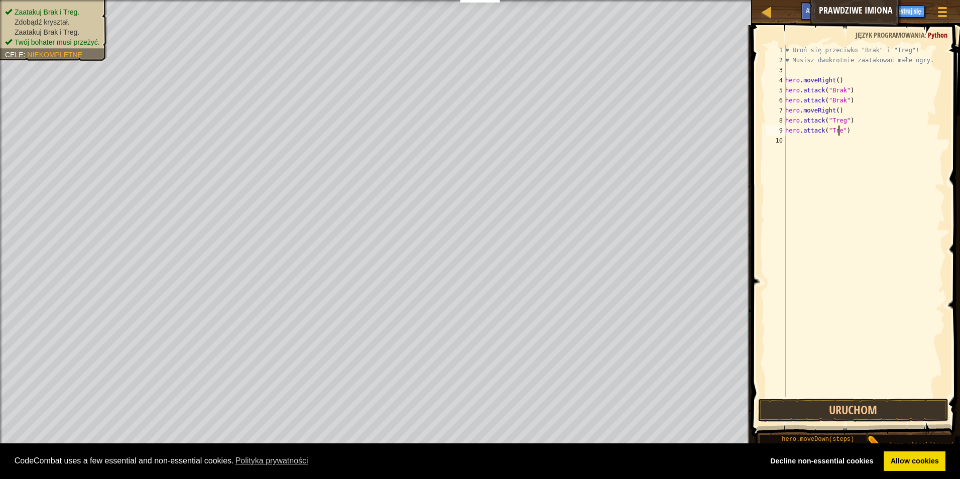
scroll to position [5, 5]
type textarea "hero.attack("Treg")"
click at [853, 411] on button "Uruchom" at bounding box center [853, 410] width 191 height 23
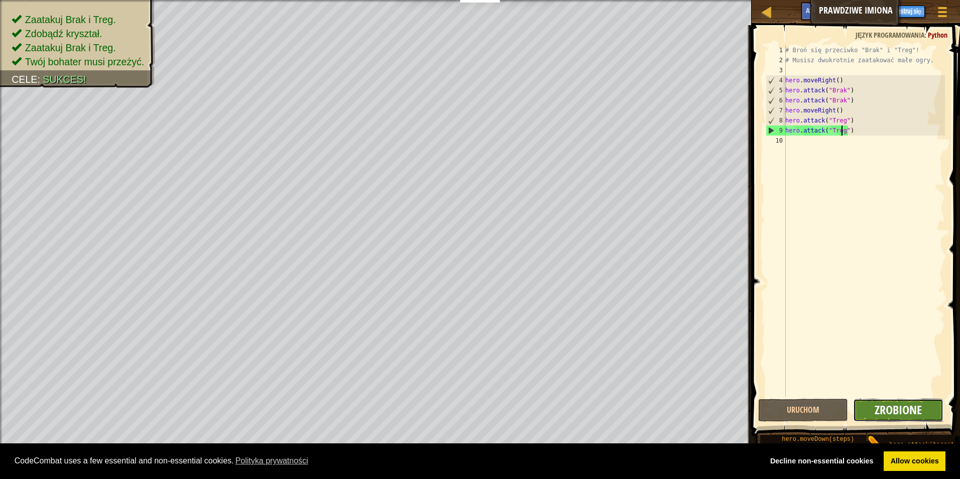
click at [915, 408] on span "Zrobione" at bounding box center [897, 410] width 47 height 16
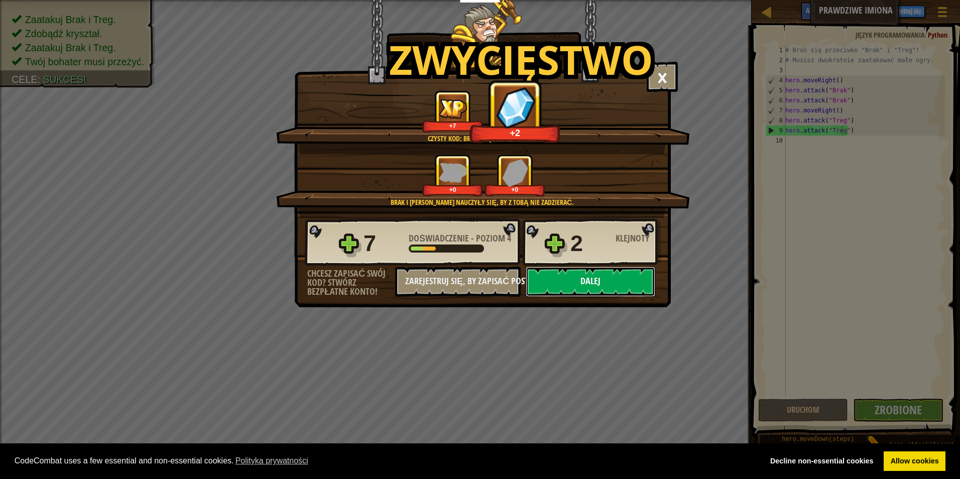
click at [601, 284] on button "Dalej" at bounding box center [589, 282] width 129 height 30
select select "pl"
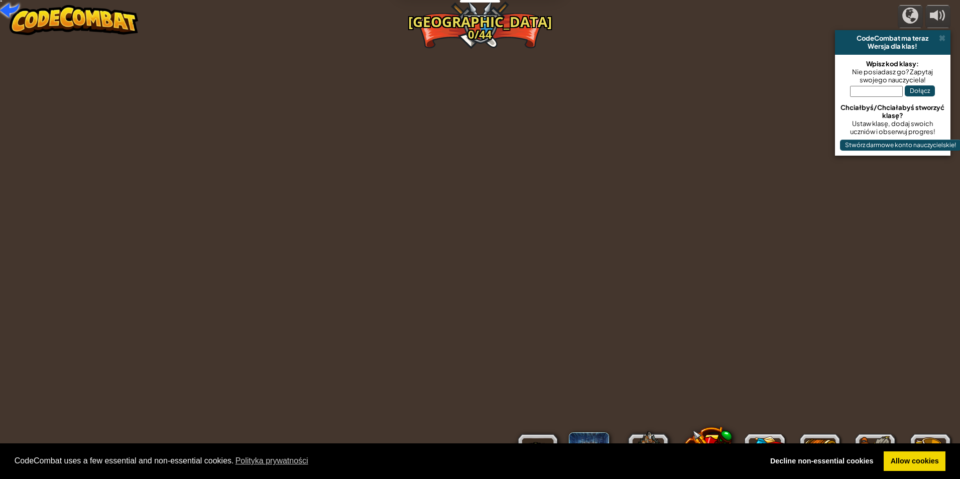
select select "pl"
